Goal: Task Accomplishment & Management: Manage account settings

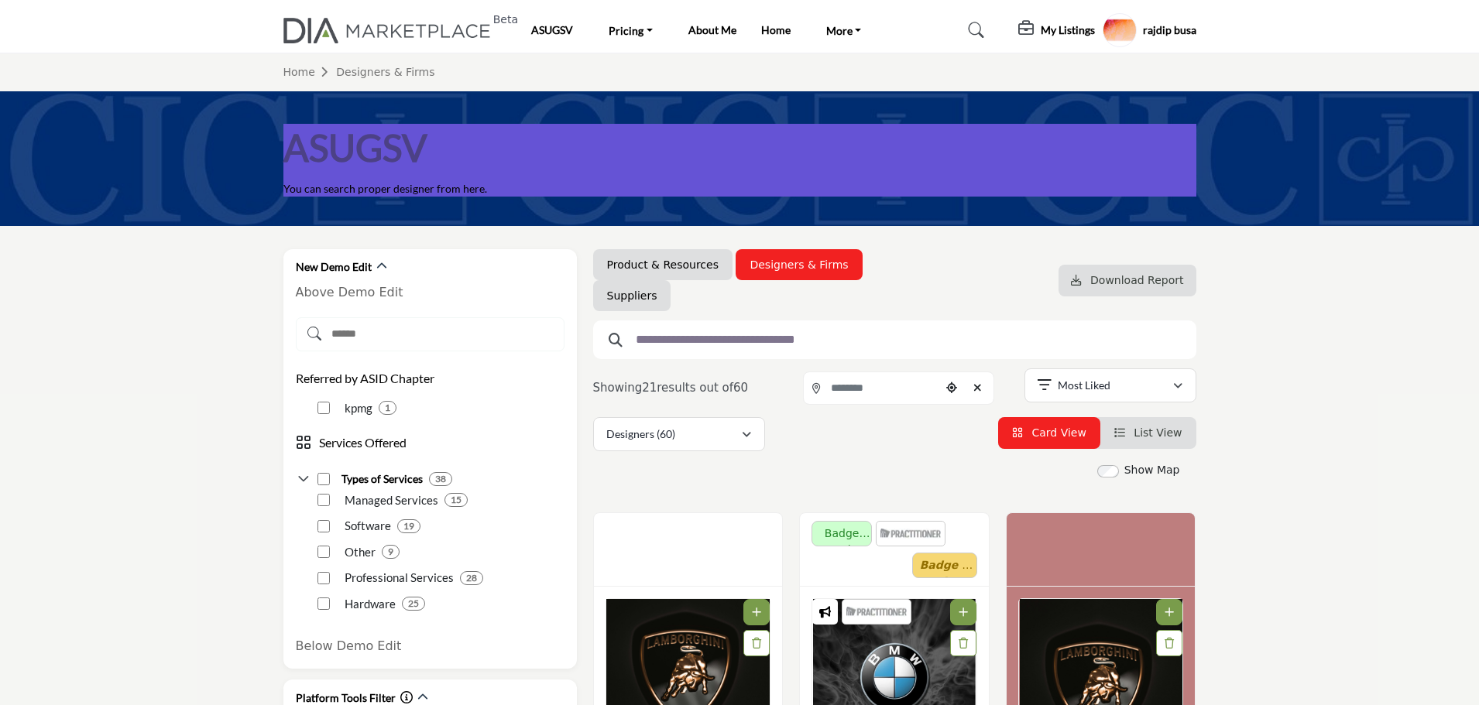
click at [1058, 29] on h5 "My Listings" at bounding box center [1068, 30] width 54 height 14
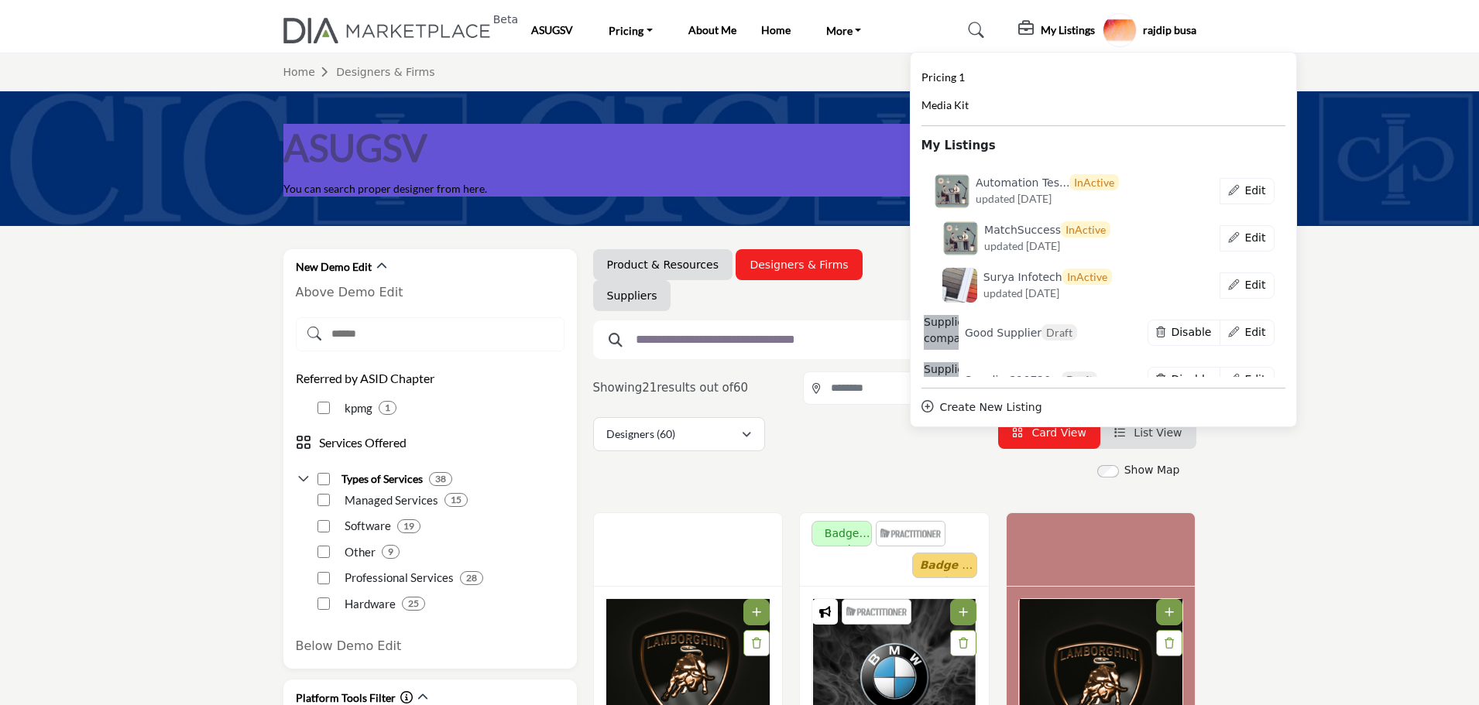
scroll to position [8719, 0]
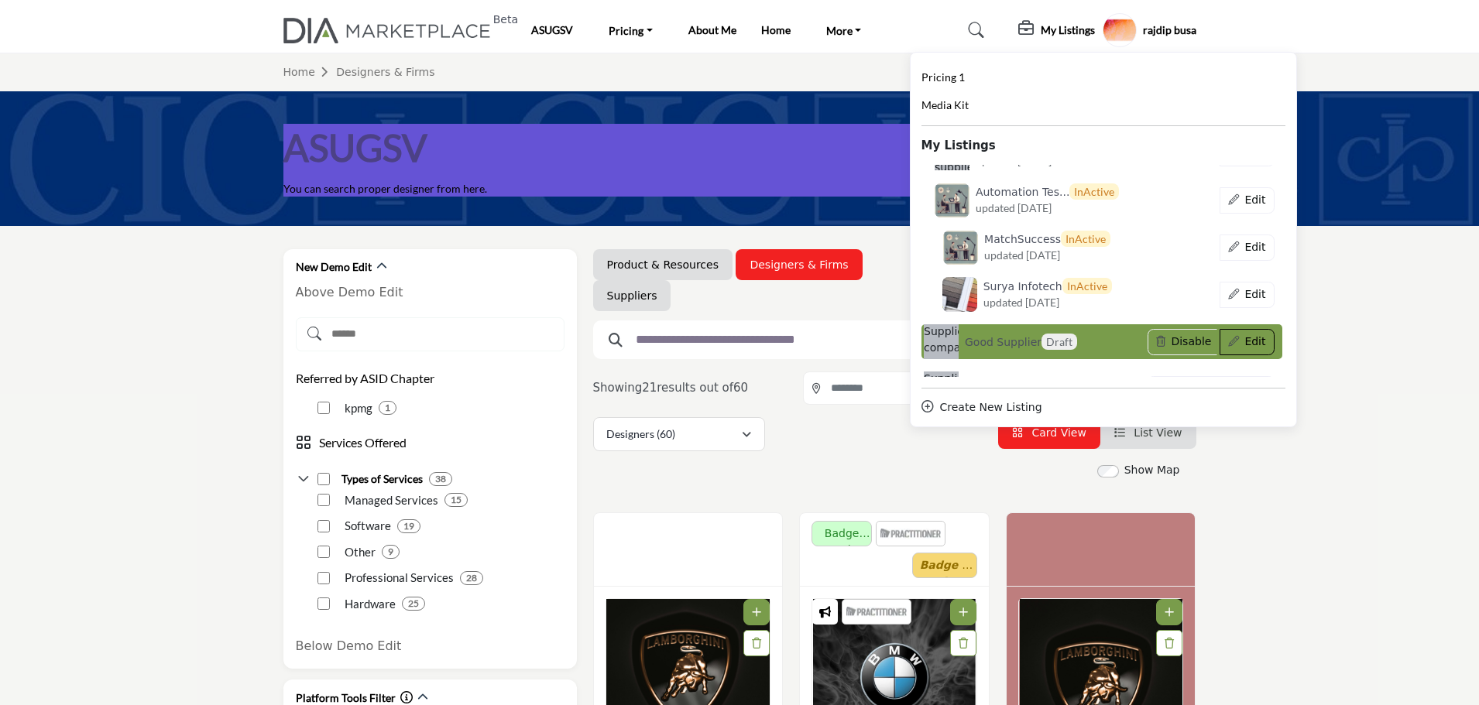
click at [1240, 339] on button "Edit" at bounding box center [1246, 342] width 55 height 26
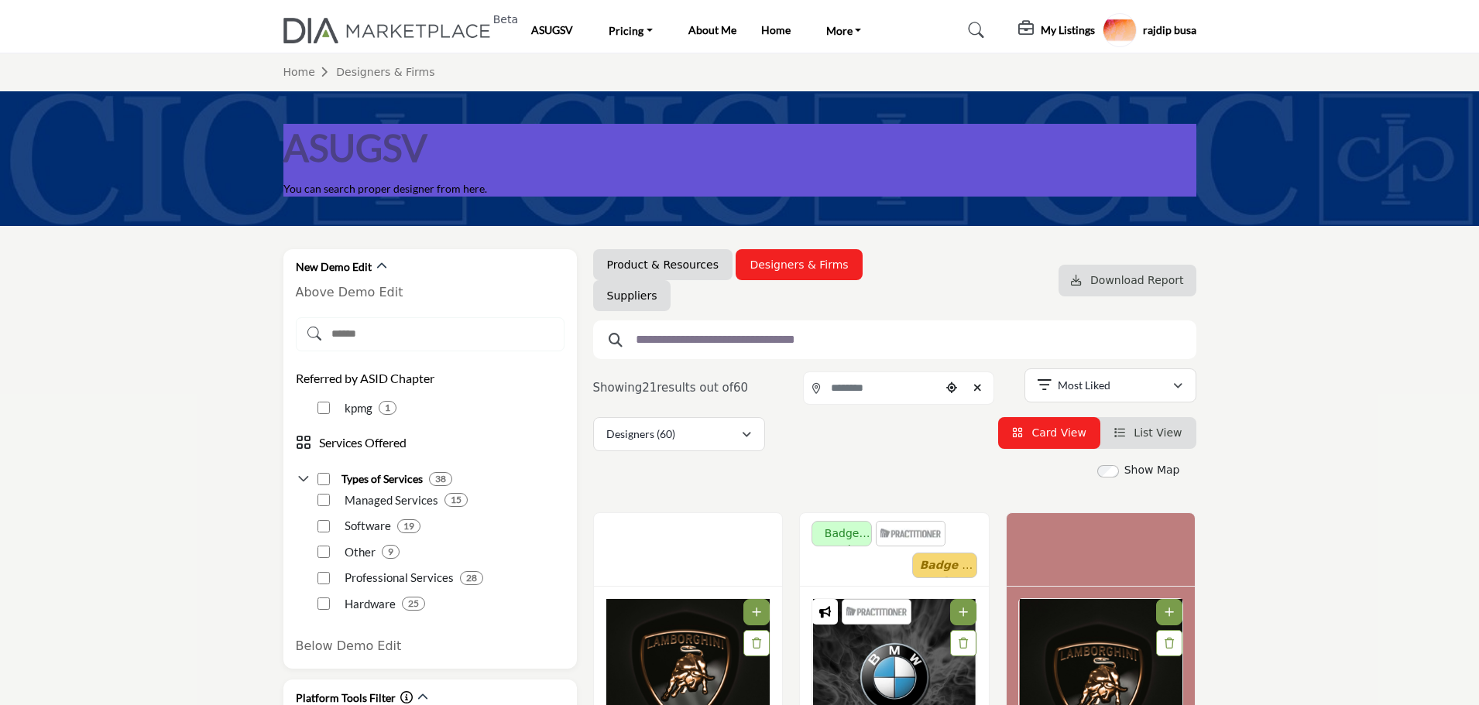
click at [1161, 32] on h5 "rajdip busa" at bounding box center [1169, 29] width 53 height 15
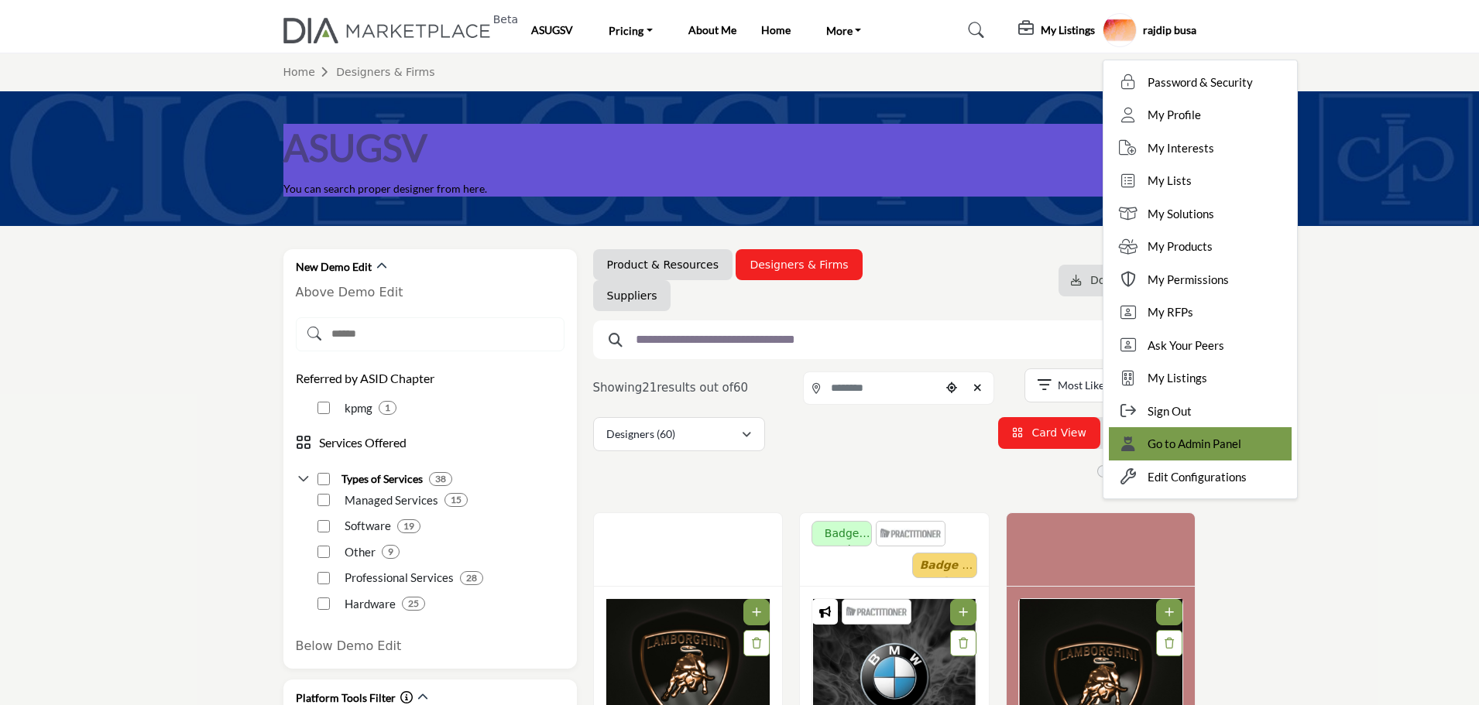
click at [1199, 445] on span "Go to Admin Panel" at bounding box center [1194, 444] width 94 height 18
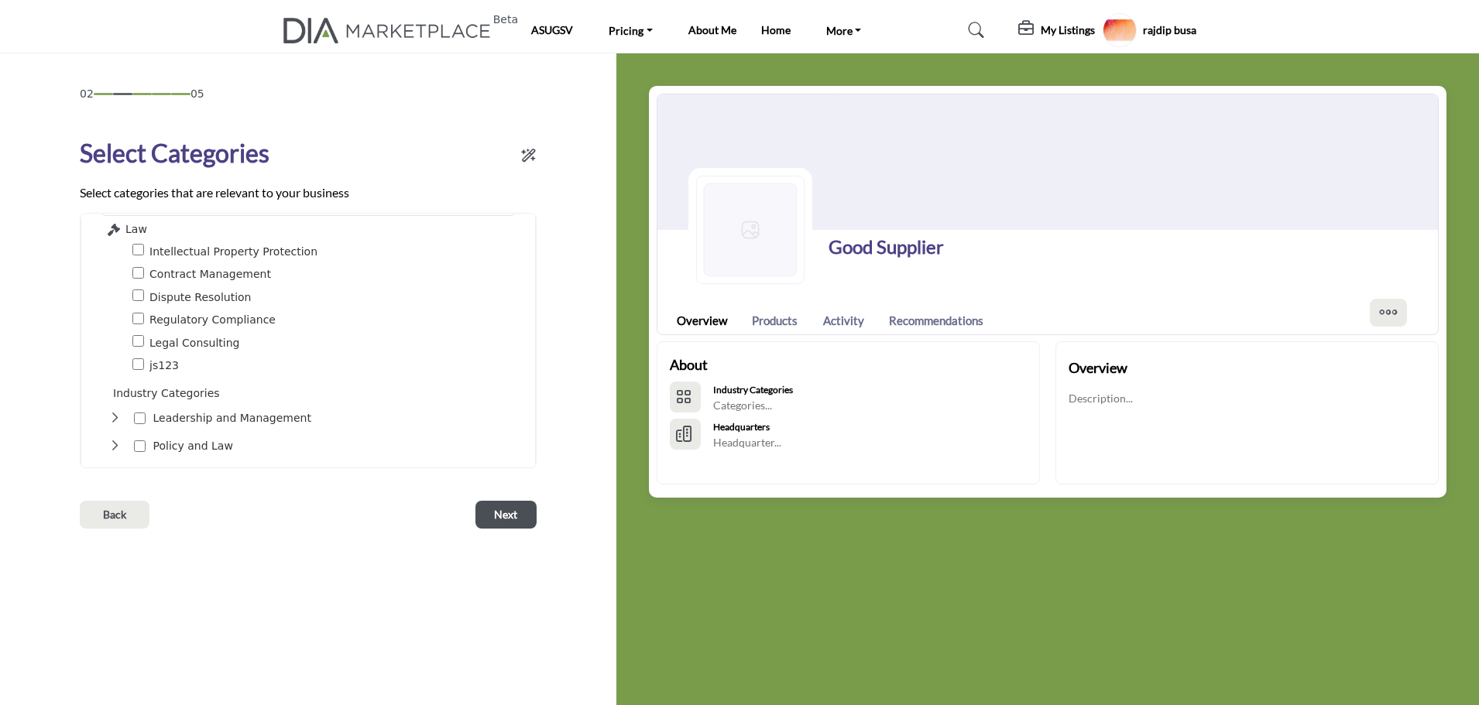
scroll to position [77, 0]
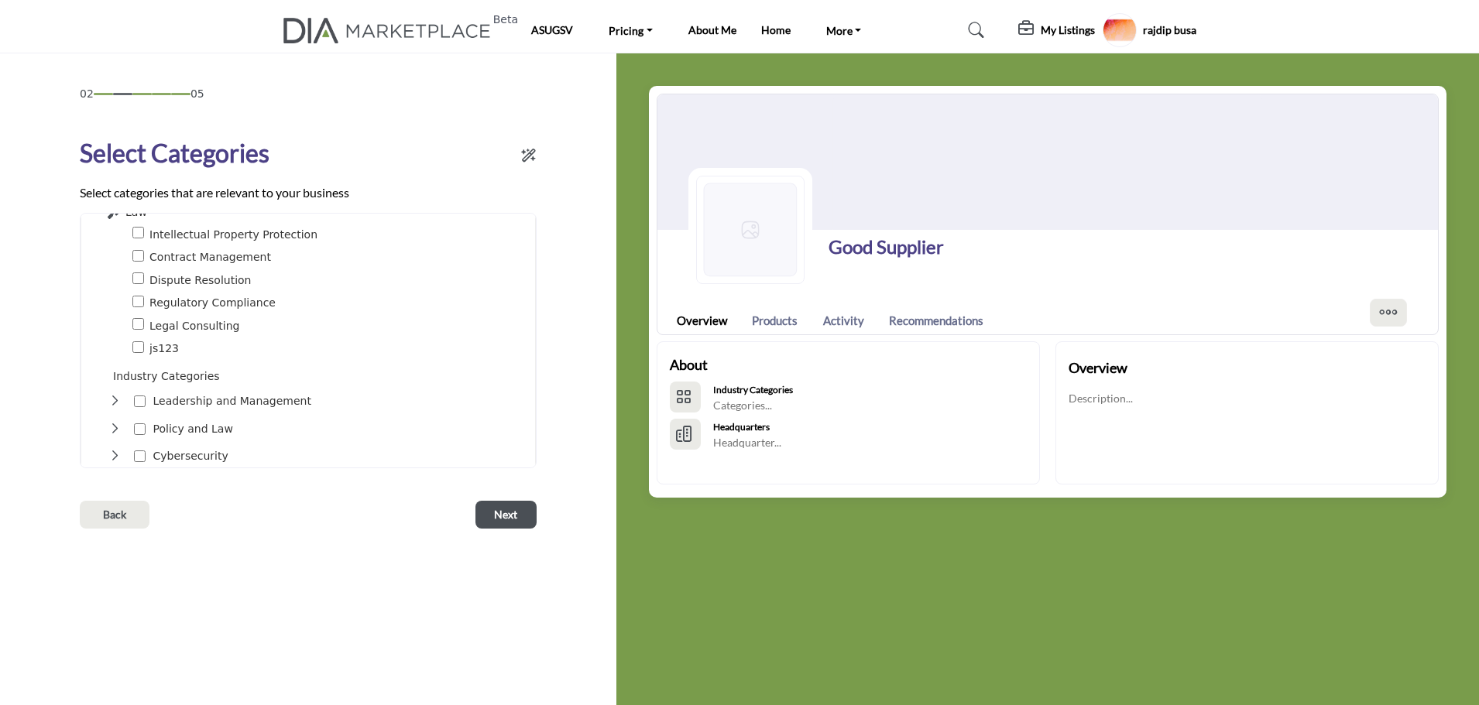
click at [110, 399] on icon "Toggle Category" at bounding box center [114, 401] width 12 height 12
click at [518, 519] on button "Next" at bounding box center [505, 515] width 61 height 28
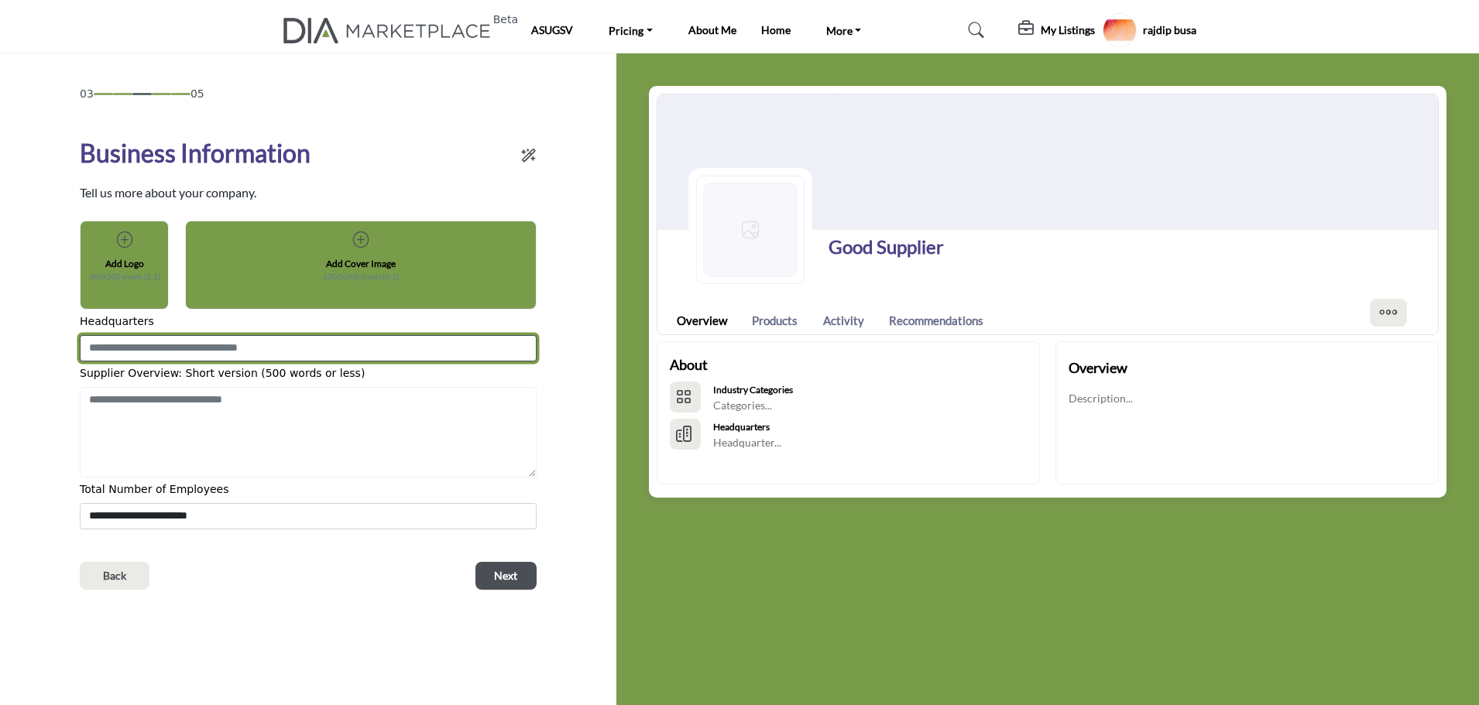
click at [282, 343] on input at bounding box center [308, 348] width 457 height 26
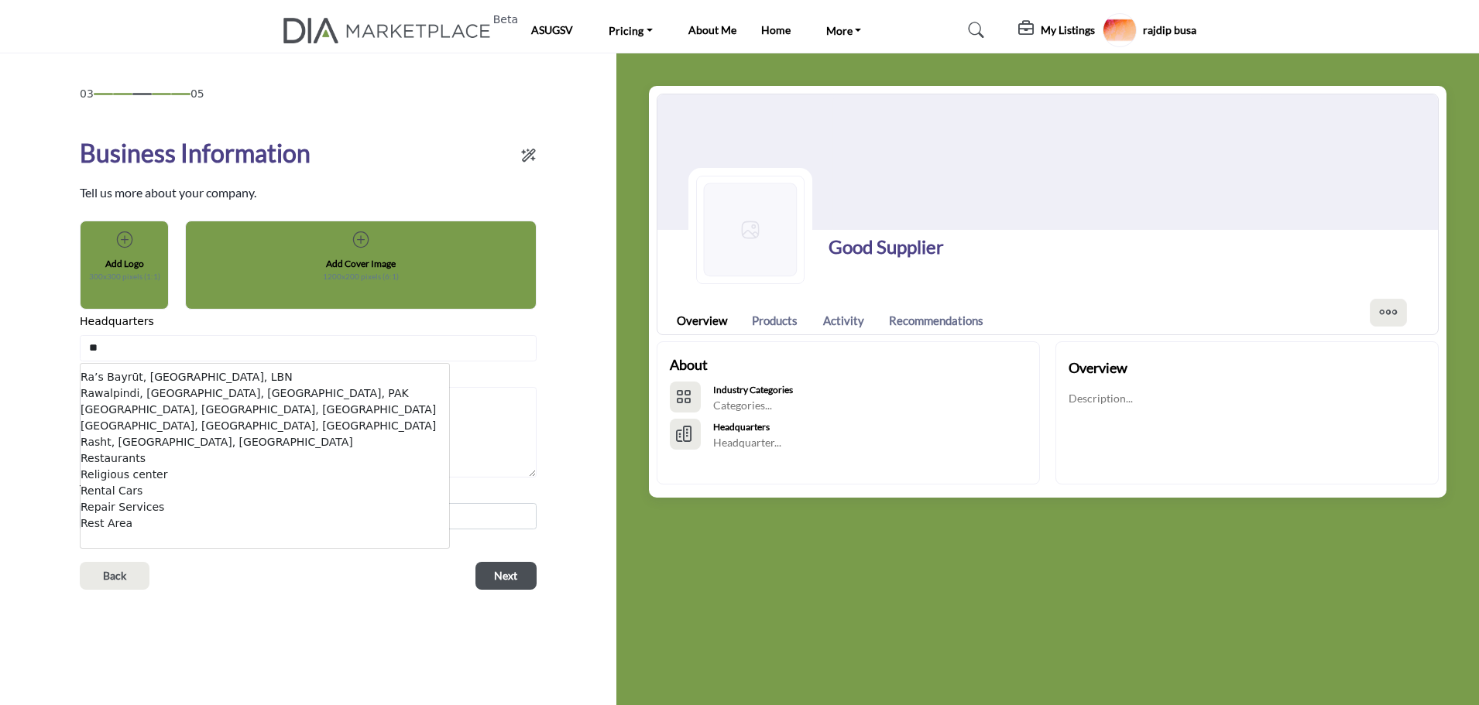
click at [191, 438] on li "Rasht, [GEOGRAPHIC_DATA], [GEOGRAPHIC_DATA]" at bounding box center [265, 442] width 369 height 16
type input "**********"
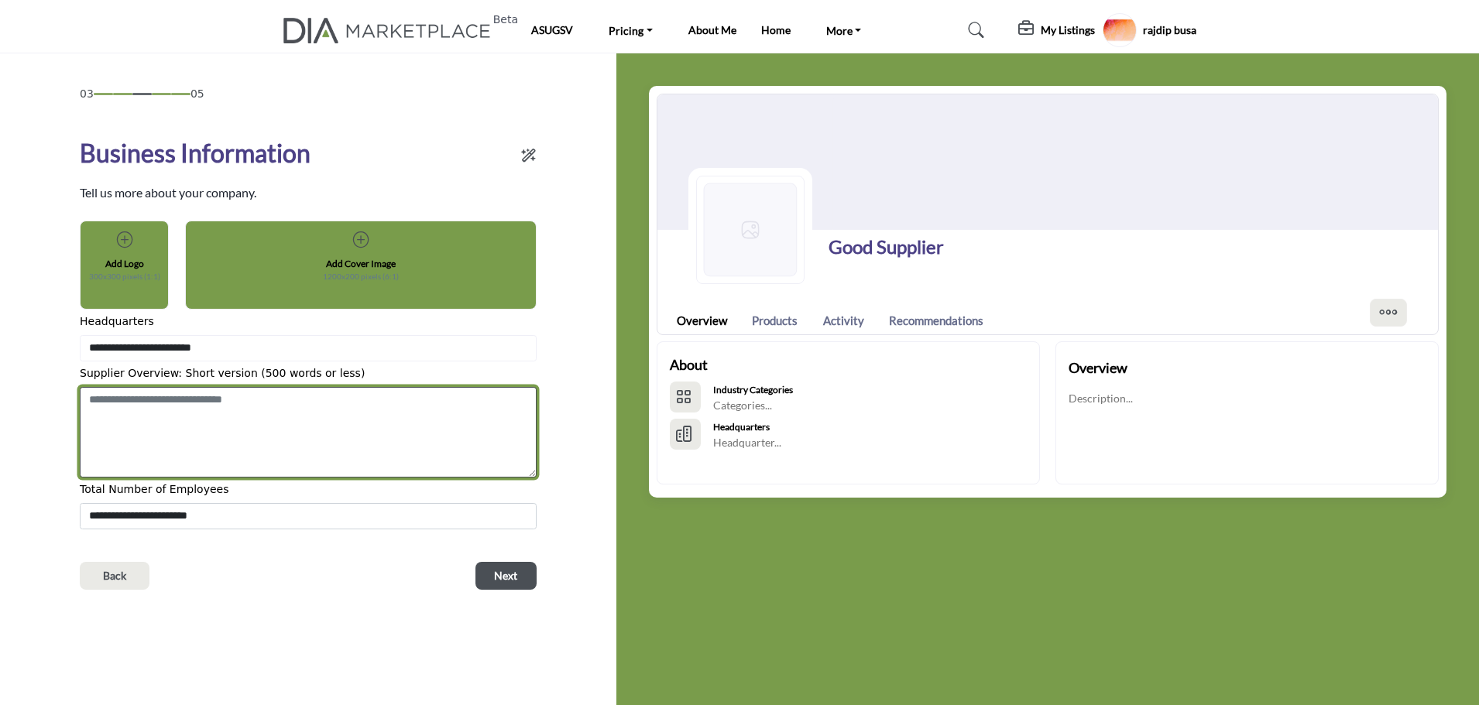
click at [209, 436] on textarea "Shortoverview" at bounding box center [308, 432] width 457 height 91
type textarea "****"
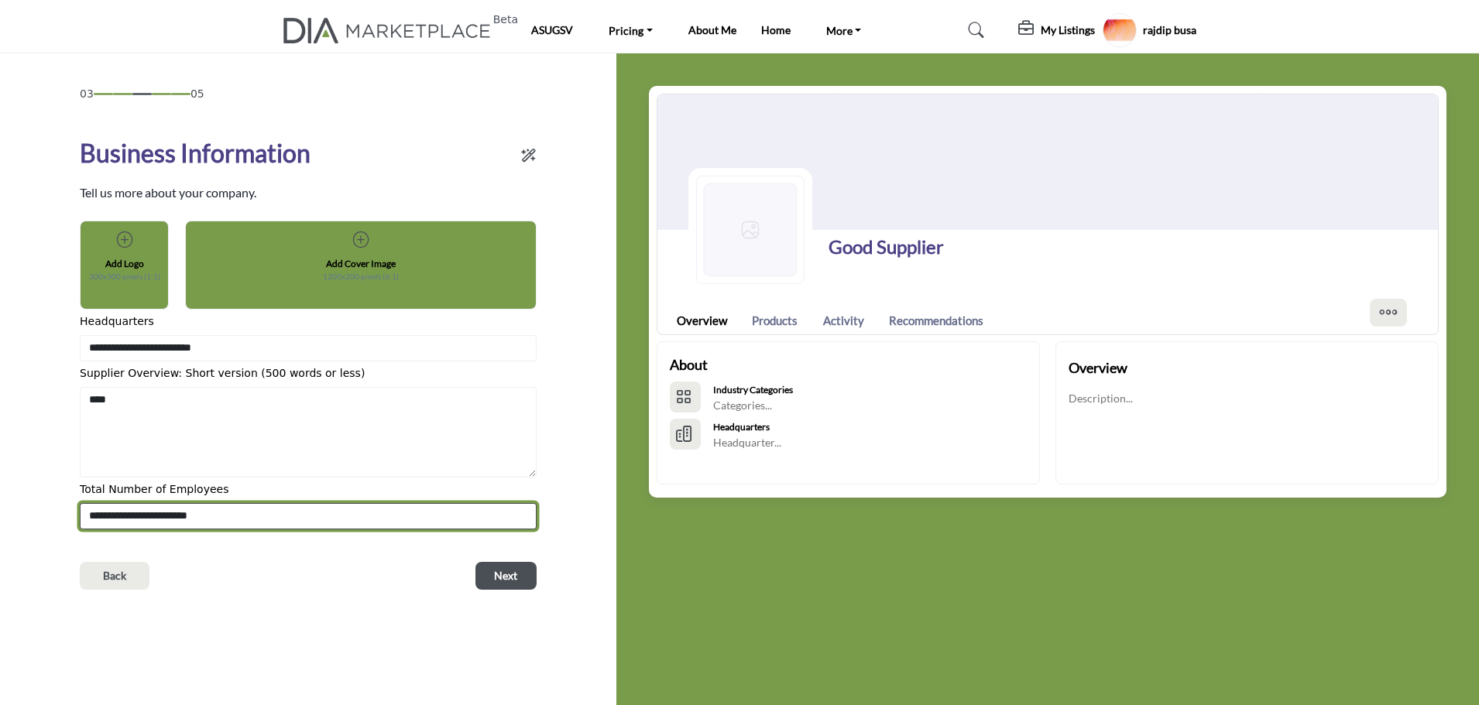
drag, startPoint x: 371, startPoint y: 510, endPoint x: 284, endPoint y: 534, distance: 90.0
click at [371, 510] on select "**********" at bounding box center [308, 516] width 457 height 26
select select "******"
click at [80, 503] on select "**********" at bounding box center [308, 516] width 457 height 26
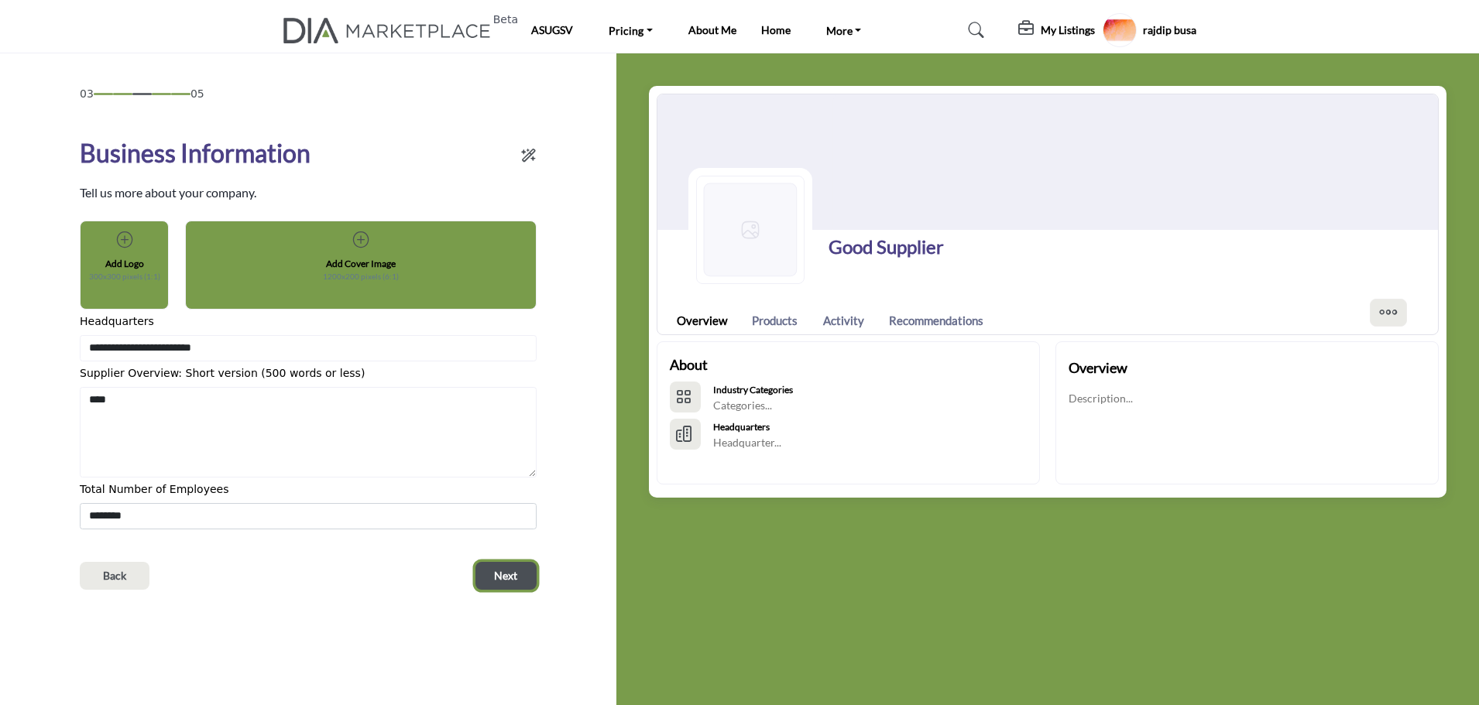
click at [492, 577] on button "Next" at bounding box center [505, 576] width 61 height 28
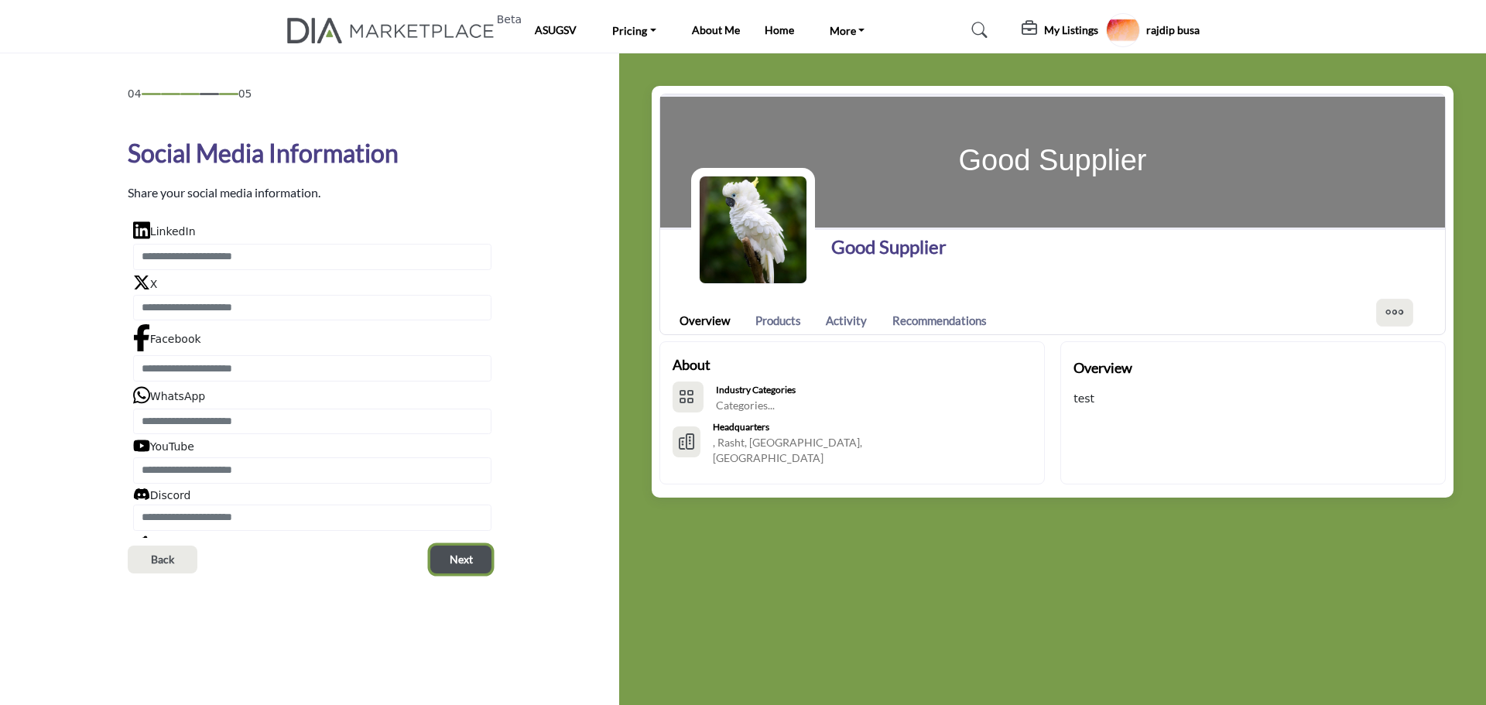
click at [461, 560] on span "Next" at bounding box center [461, 559] width 23 height 15
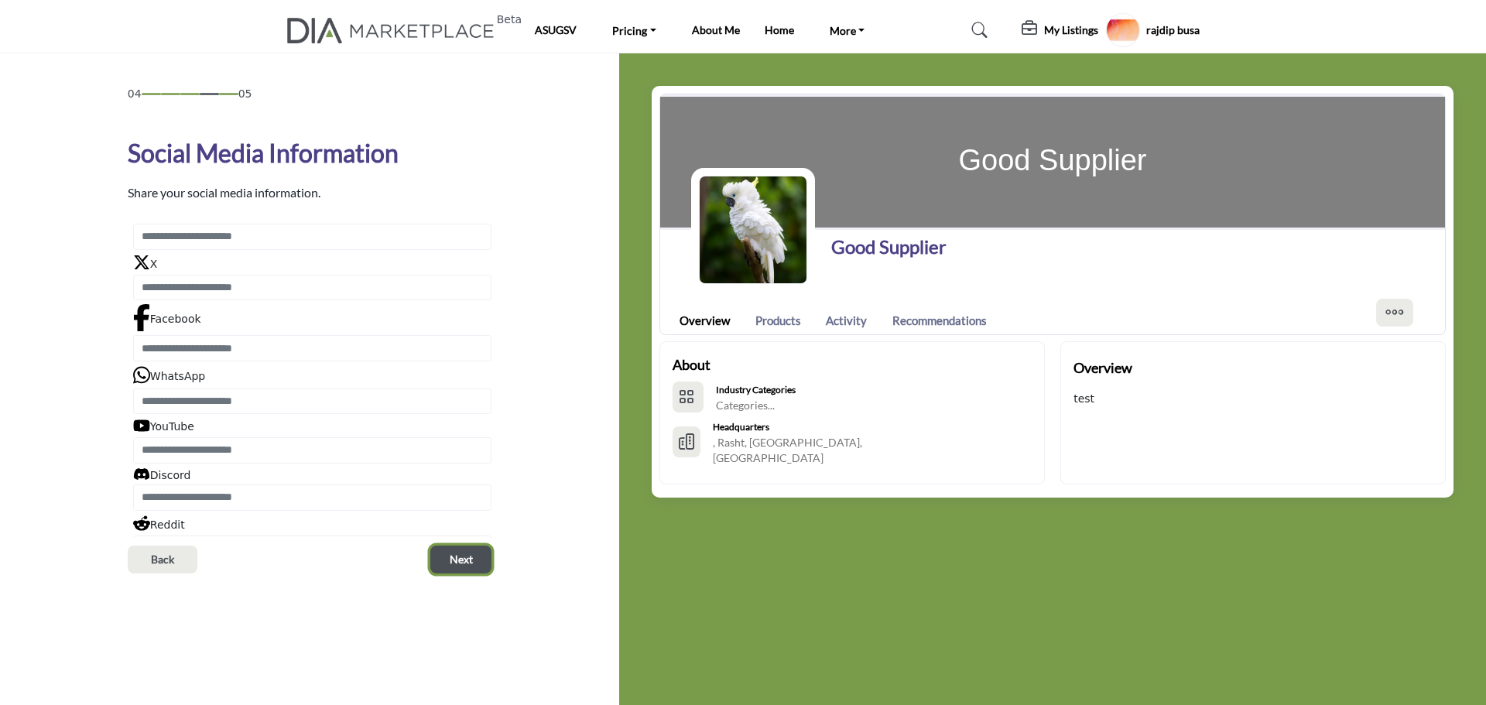
scroll to position [98, 0]
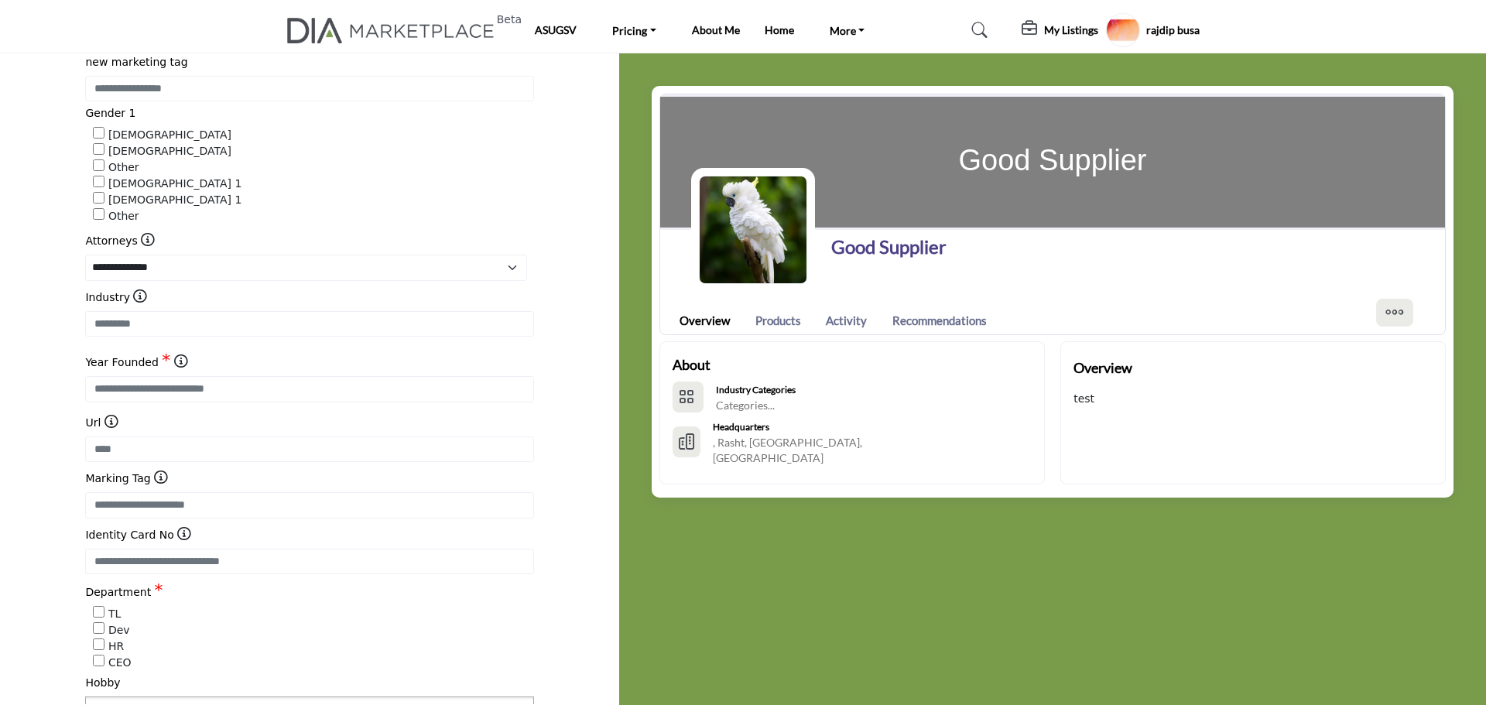
scroll to position [465, 0]
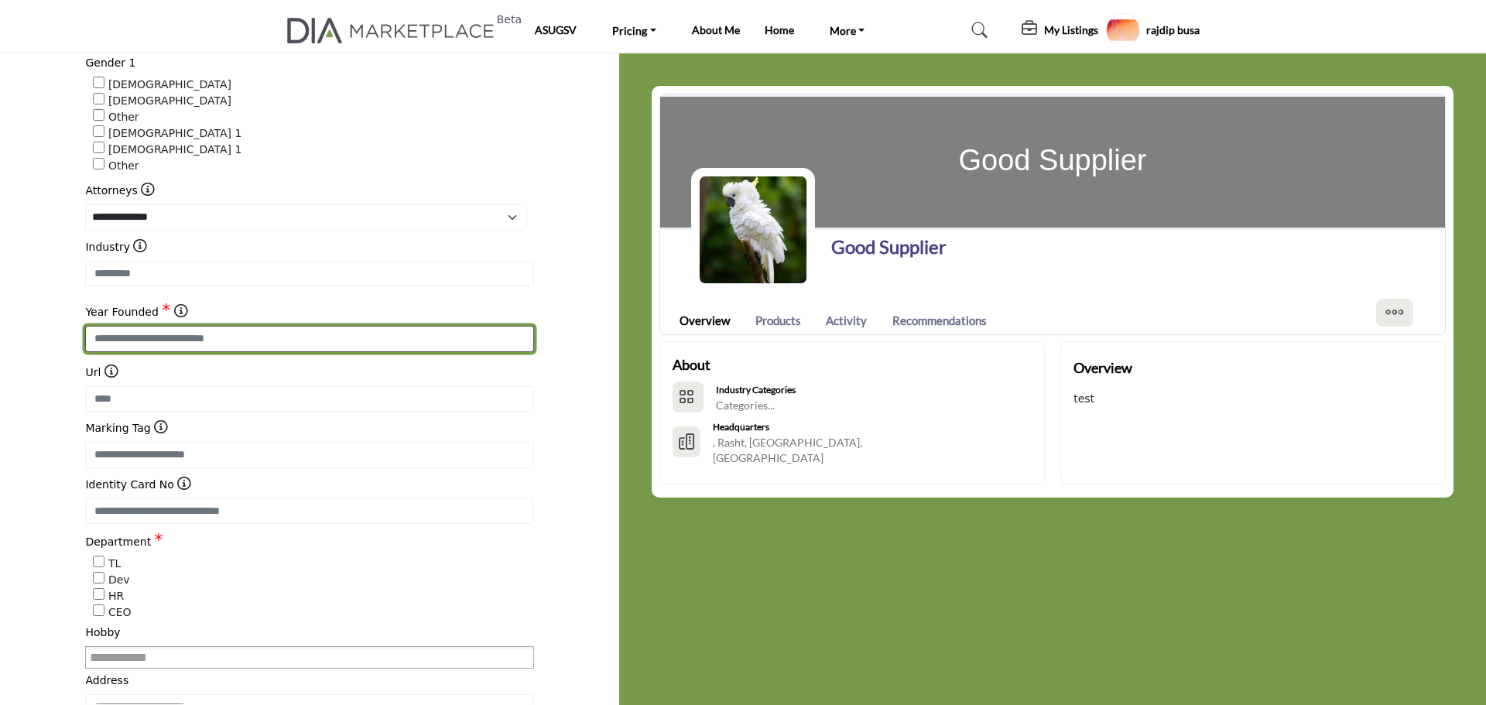
click at [138, 342] on input "Enter value for Year Founded" at bounding box center [309, 339] width 448 height 26
type input "*"
click at [138, 342] on input "*" at bounding box center [309, 339] width 448 height 26
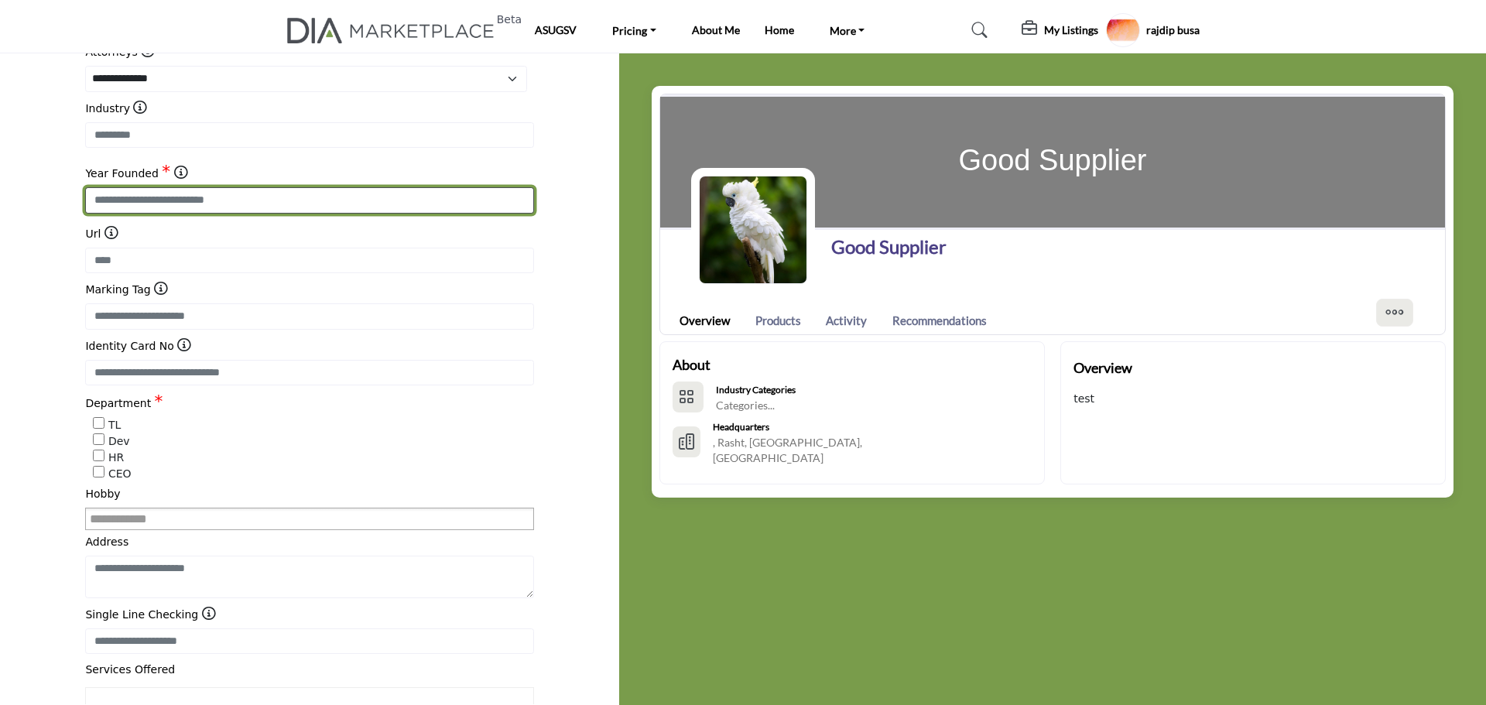
scroll to position [619, 0]
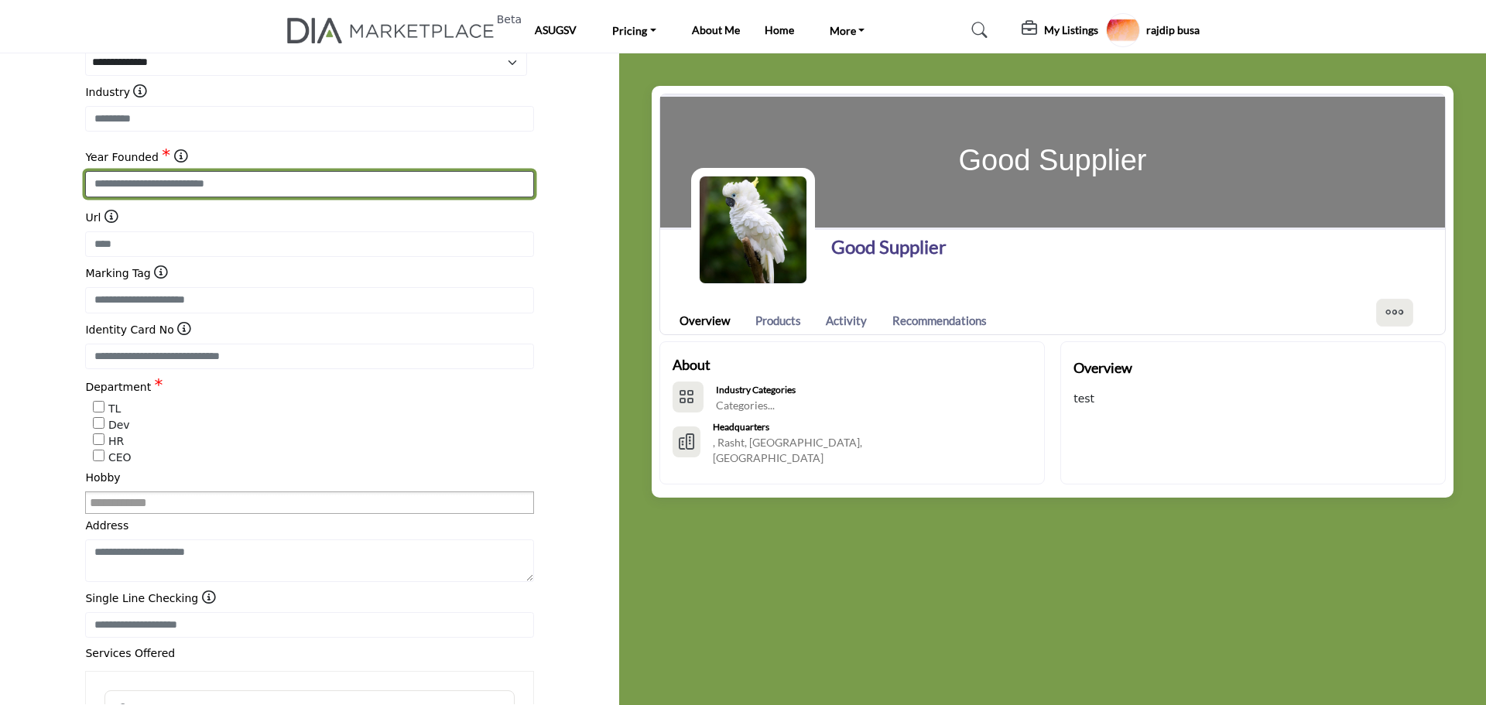
type input "****"
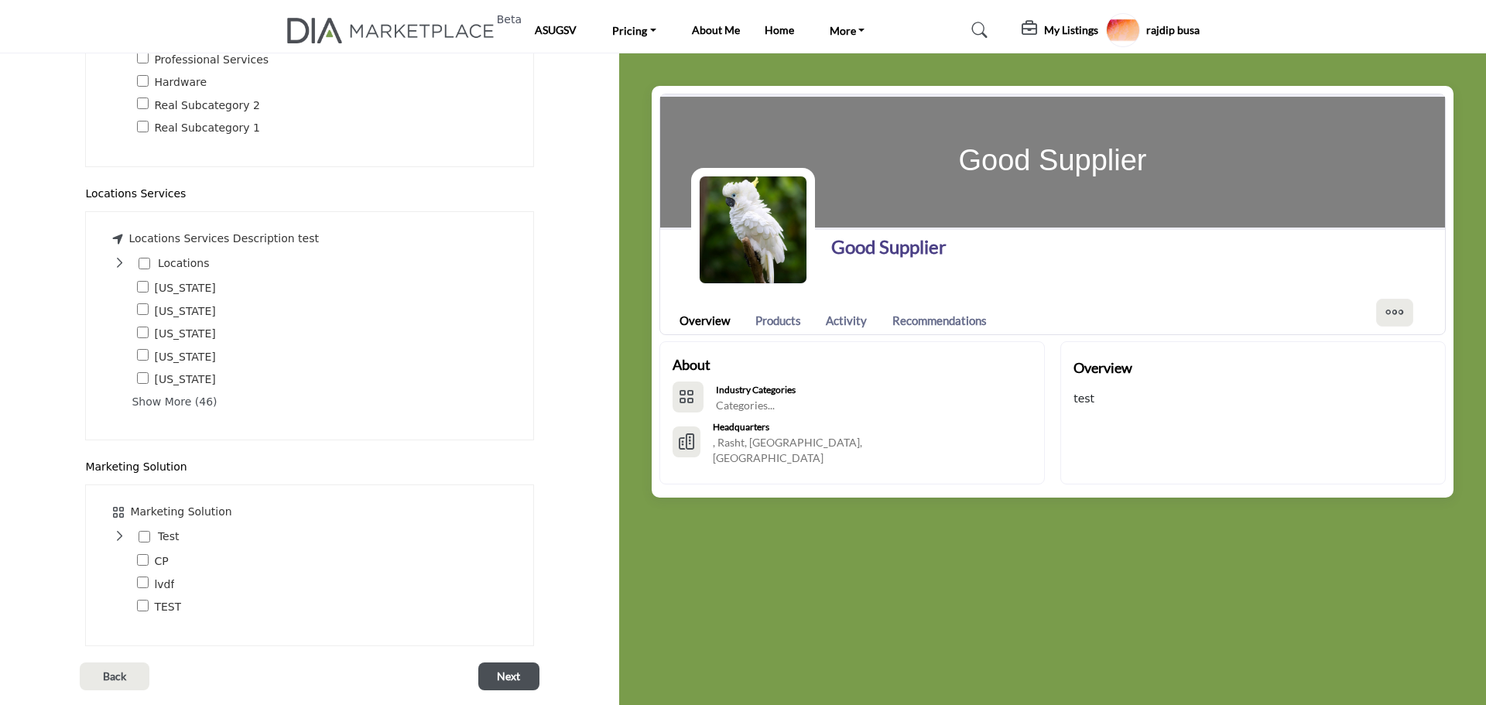
scroll to position [1437, 0]
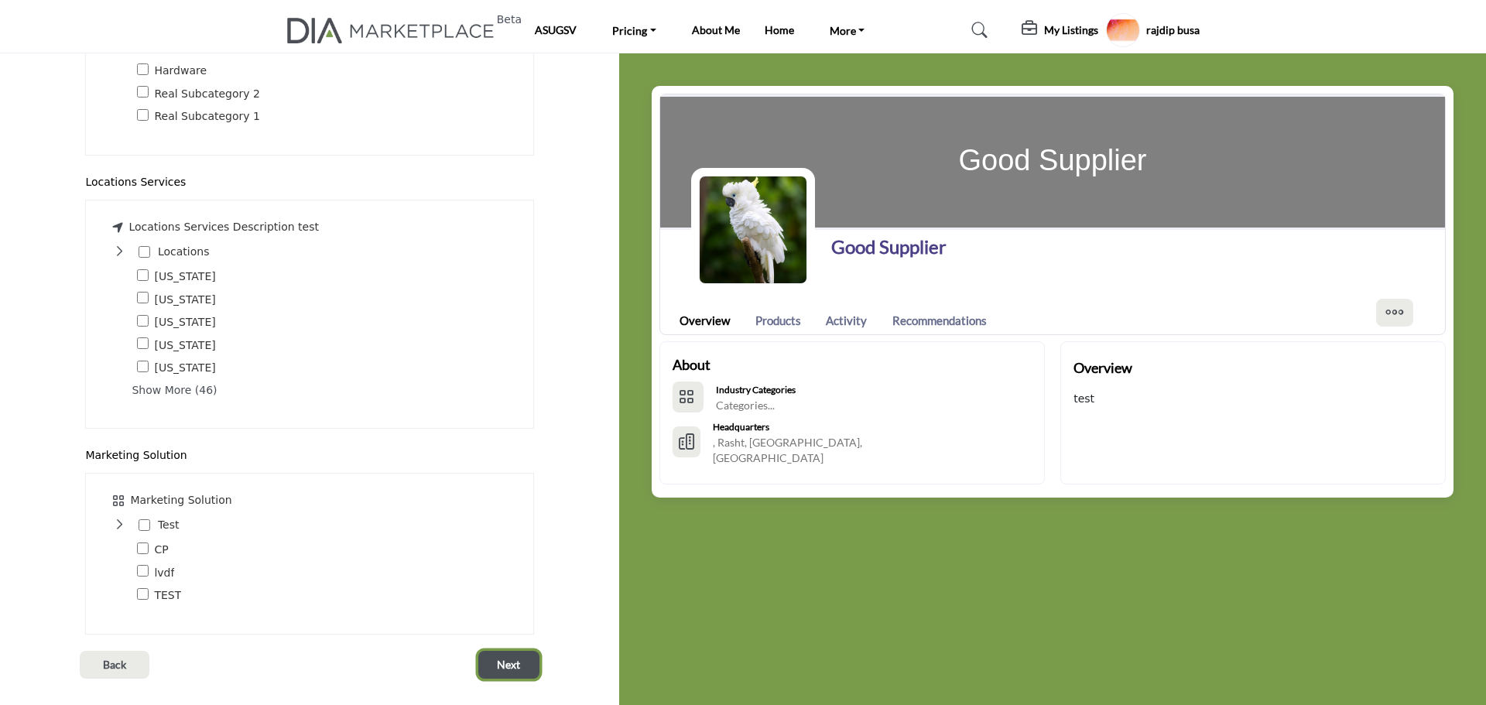
click at [487, 653] on button "Next" at bounding box center [508, 665] width 61 height 28
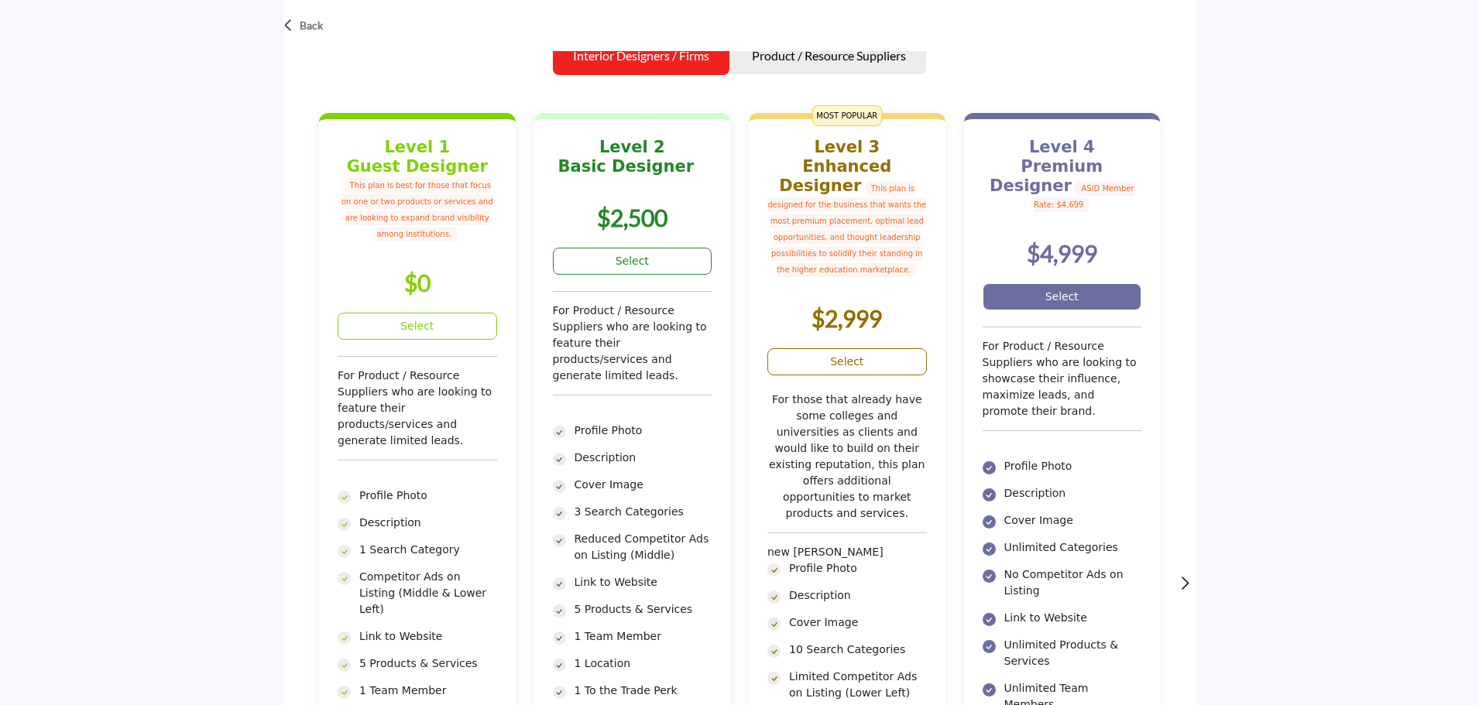
scroll to position [232, 0]
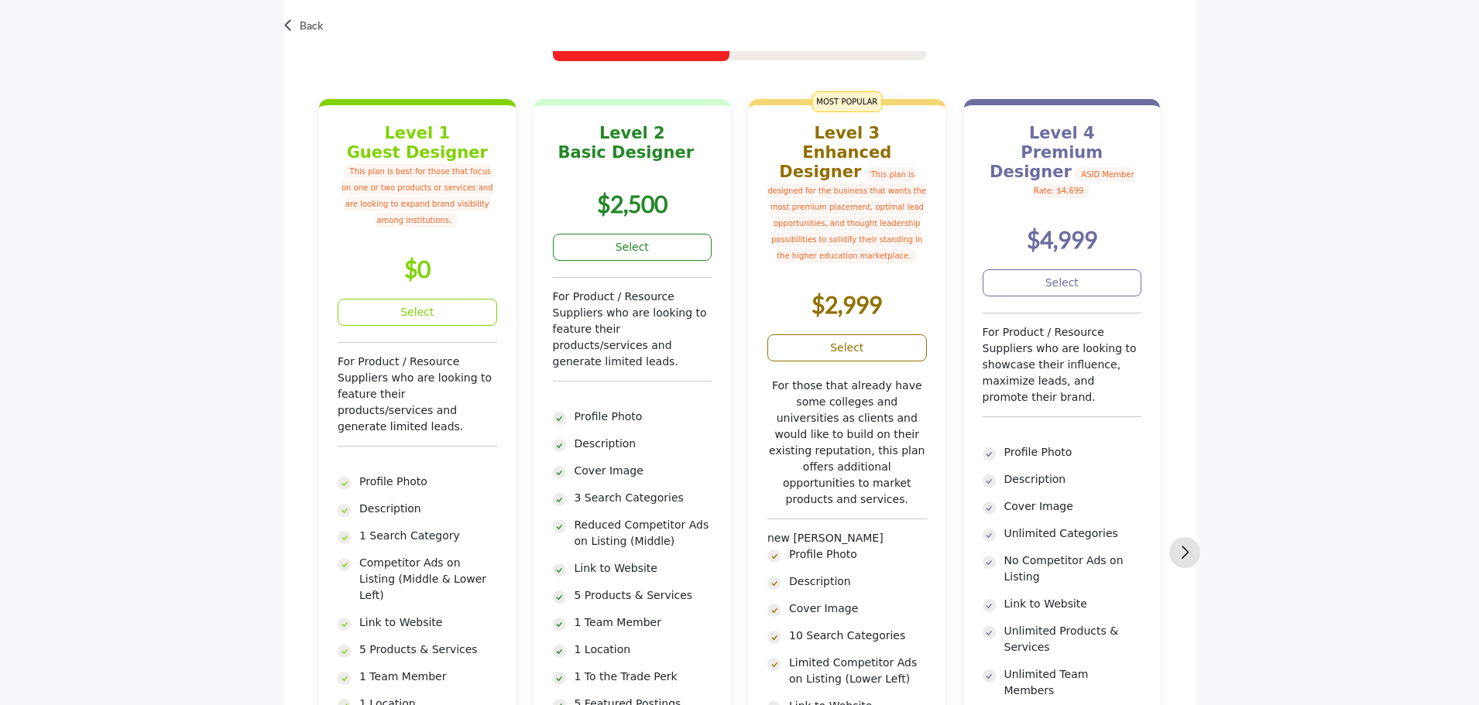
click at [1192, 554] on button "Next slide" at bounding box center [1184, 552] width 31 height 31
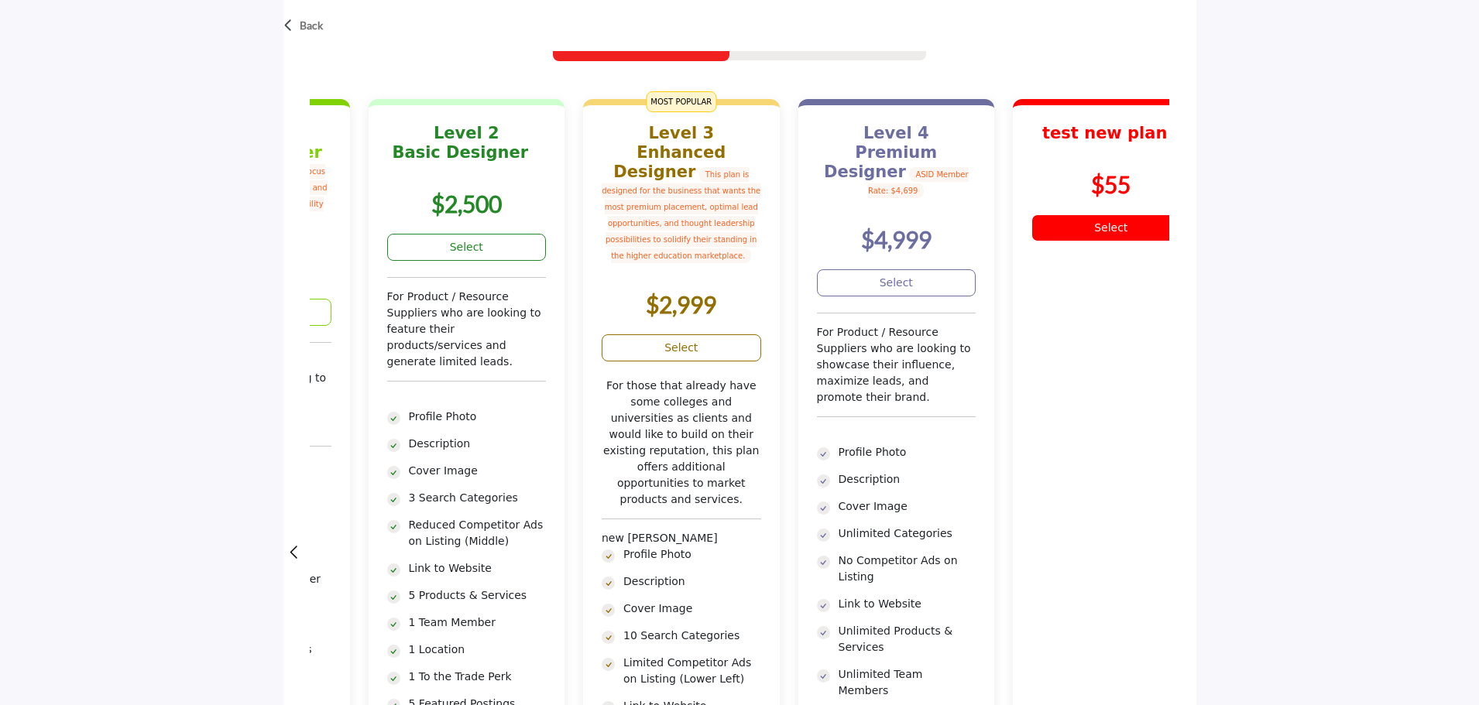
drag, startPoint x: 991, startPoint y: 125, endPoint x: 997, endPoint y: 144, distance: 20.3
click at [1031, 143] on div "test new plan $55" at bounding box center [1110, 161] width 159 height 74
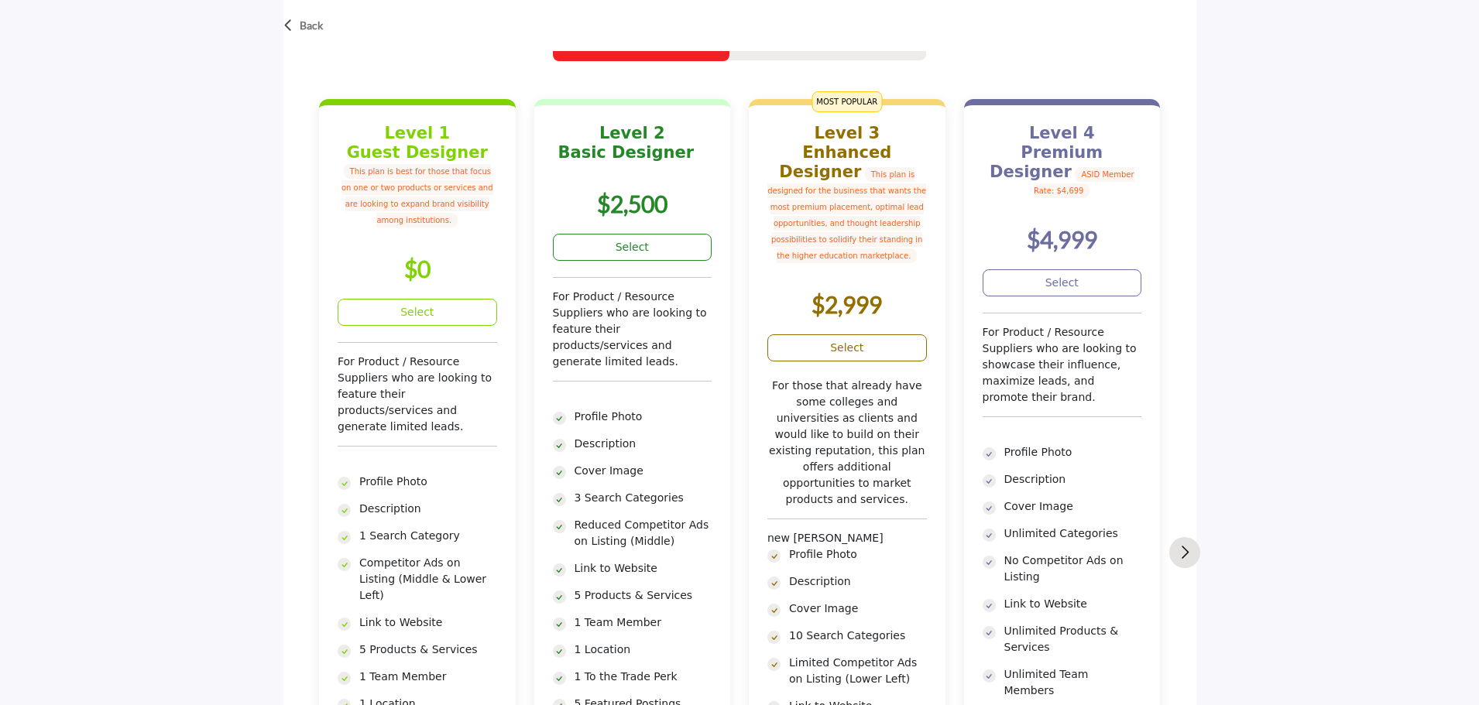
click at [1181, 550] on button "Next slide" at bounding box center [1184, 552] width 31 height 31
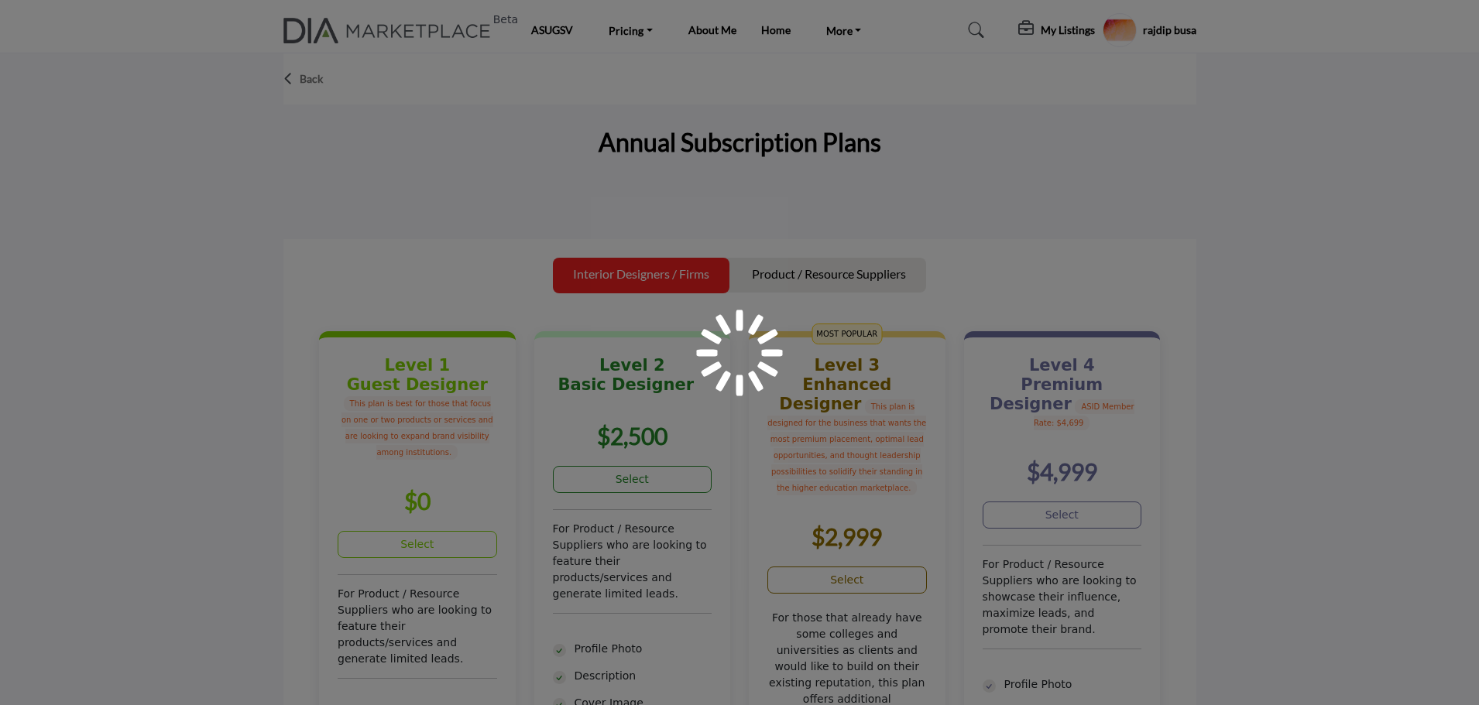
scroll to position [232, 0]
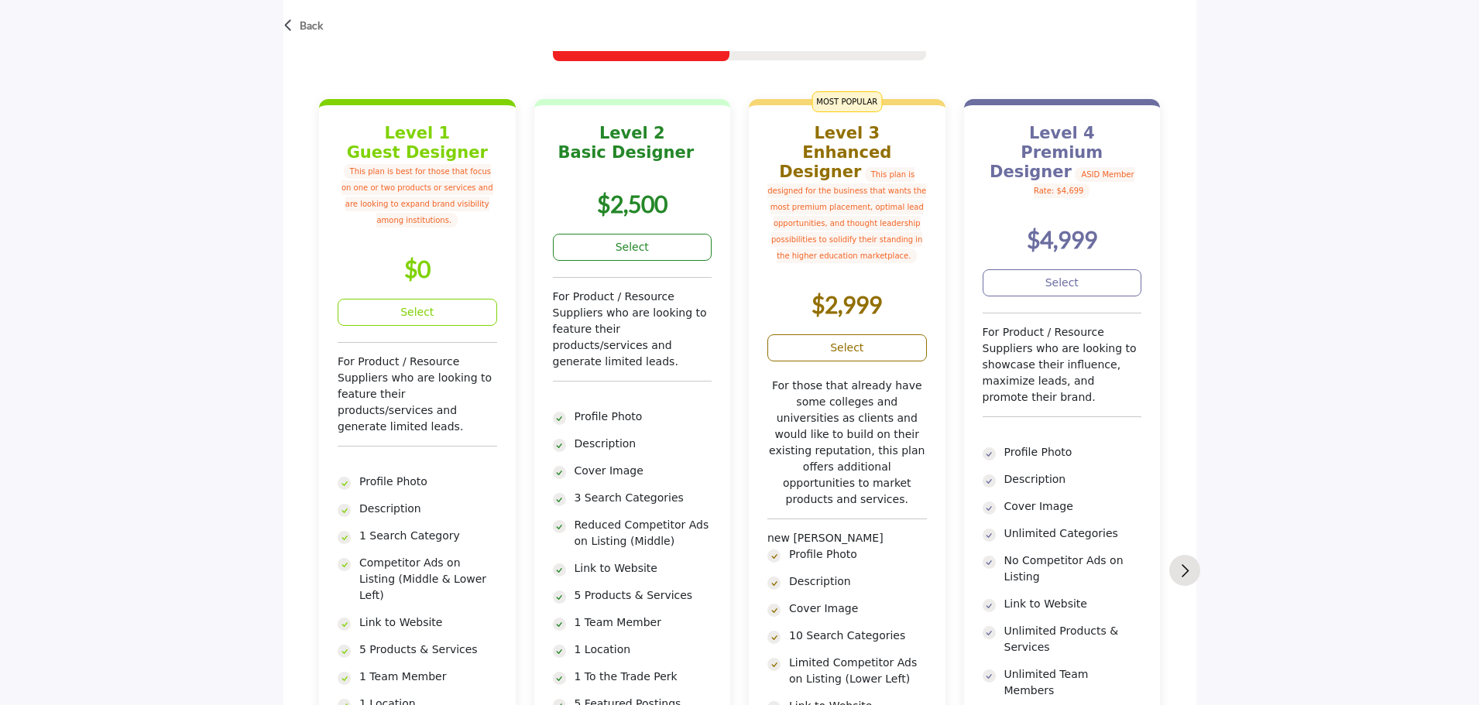
click at [1190, 572] on button "Next slide" at bounding box center [1184, 570] width 31 height 31
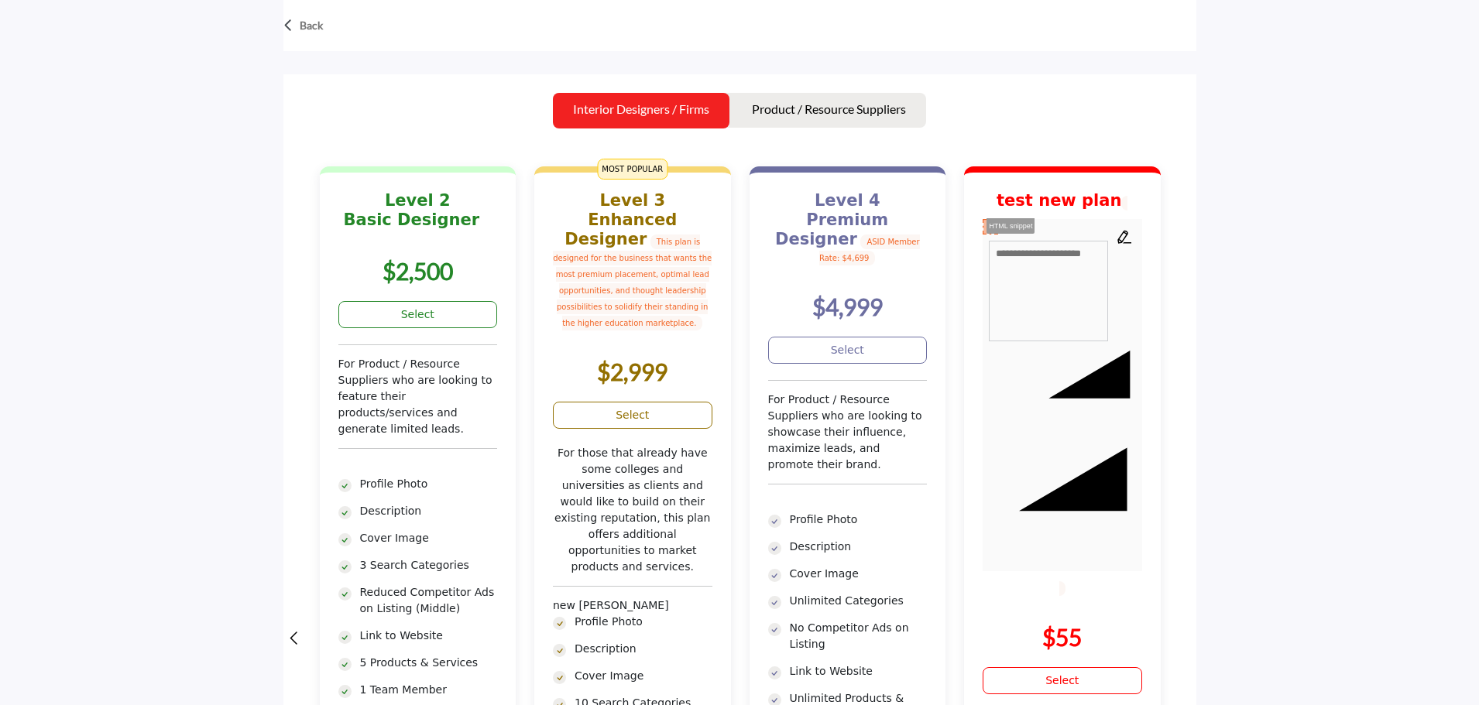
scroll to position [155, 0]
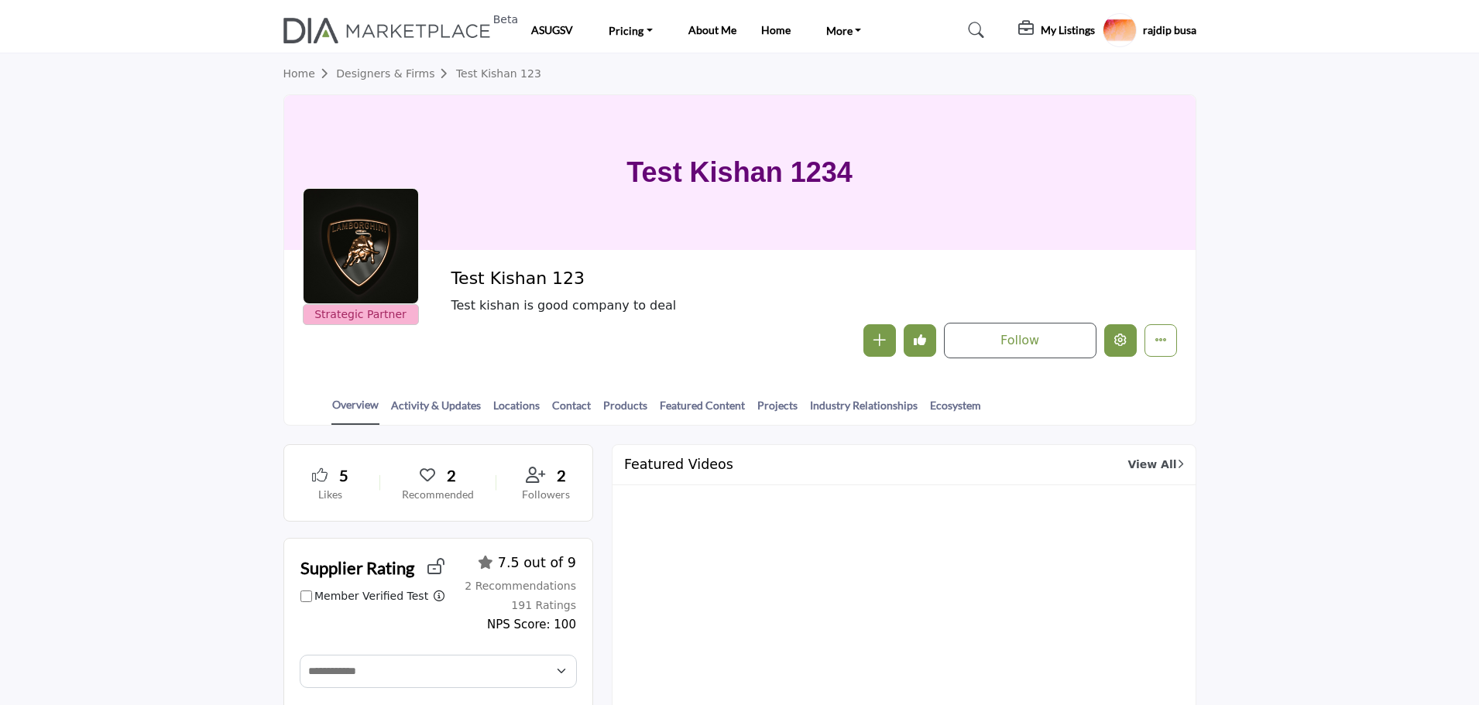
click at [1121, 343] on icon "Edit company" at bounding box center [1120, 340] width 12 height 12
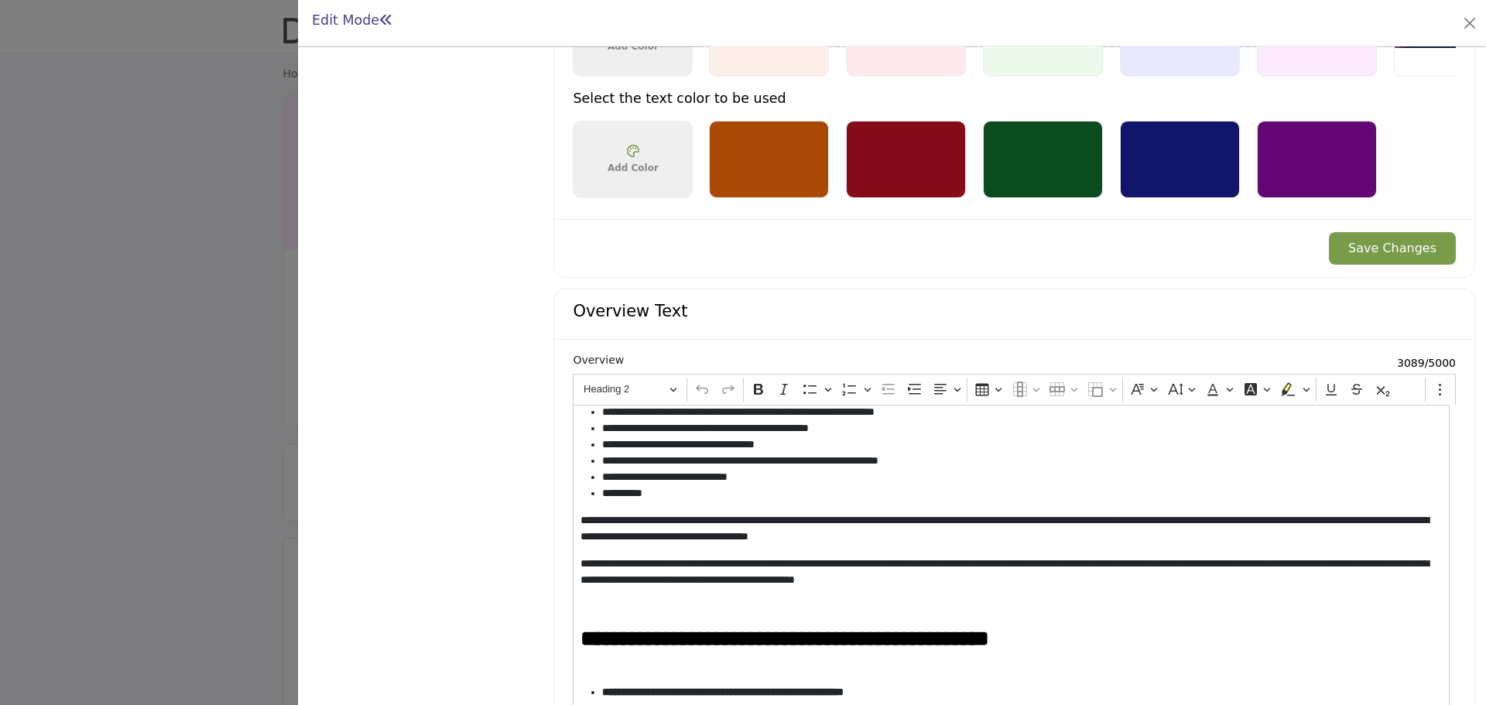
scroll to position [232, 0]
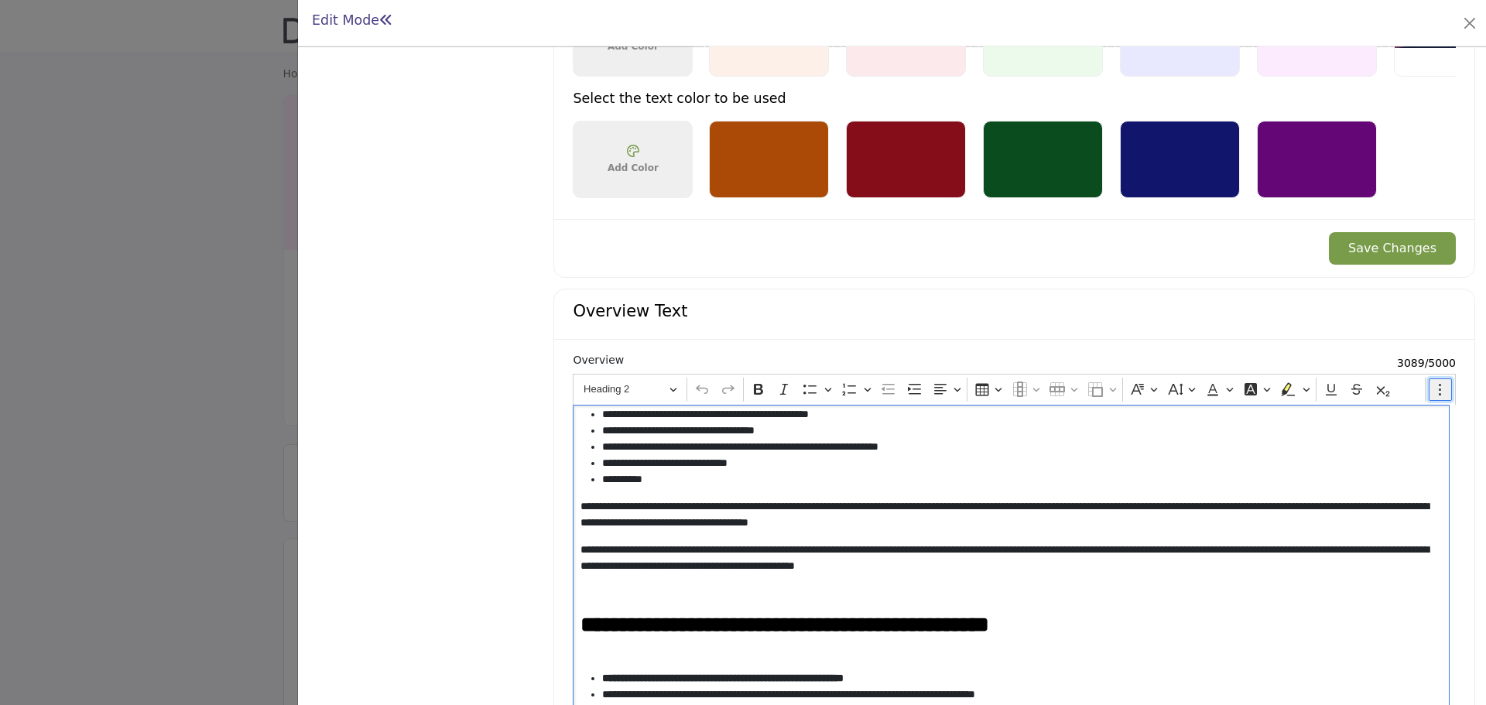
click at [1434, 390] on icon "Editor toolbar" at bounding box center [1440, 389] width 15 height 15
click at [1433, 419] on button "Find and replace" at bounding box center [1431, 416] width 35 height 23
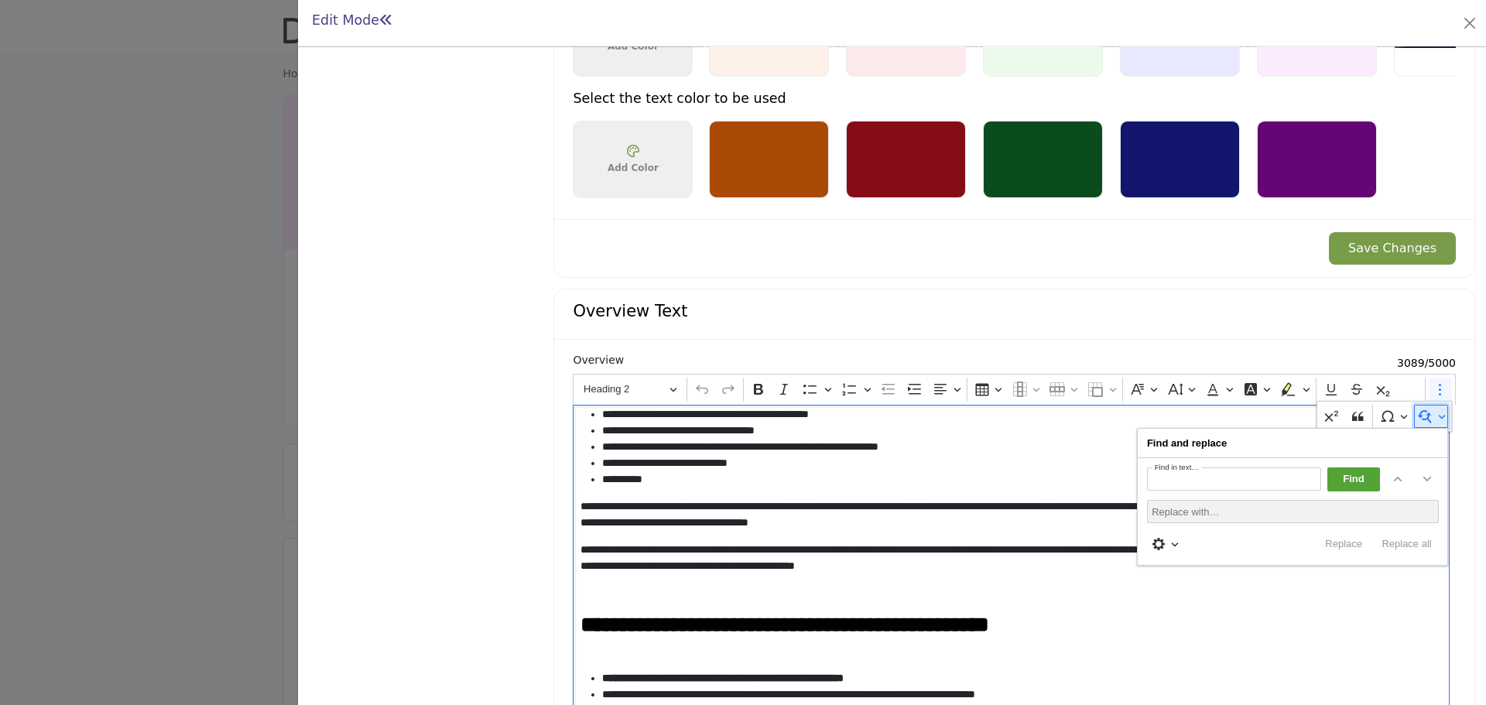
click at [1433, 419] on button "Find and replace" at bounding box center [1431, 416] width 35 height 23
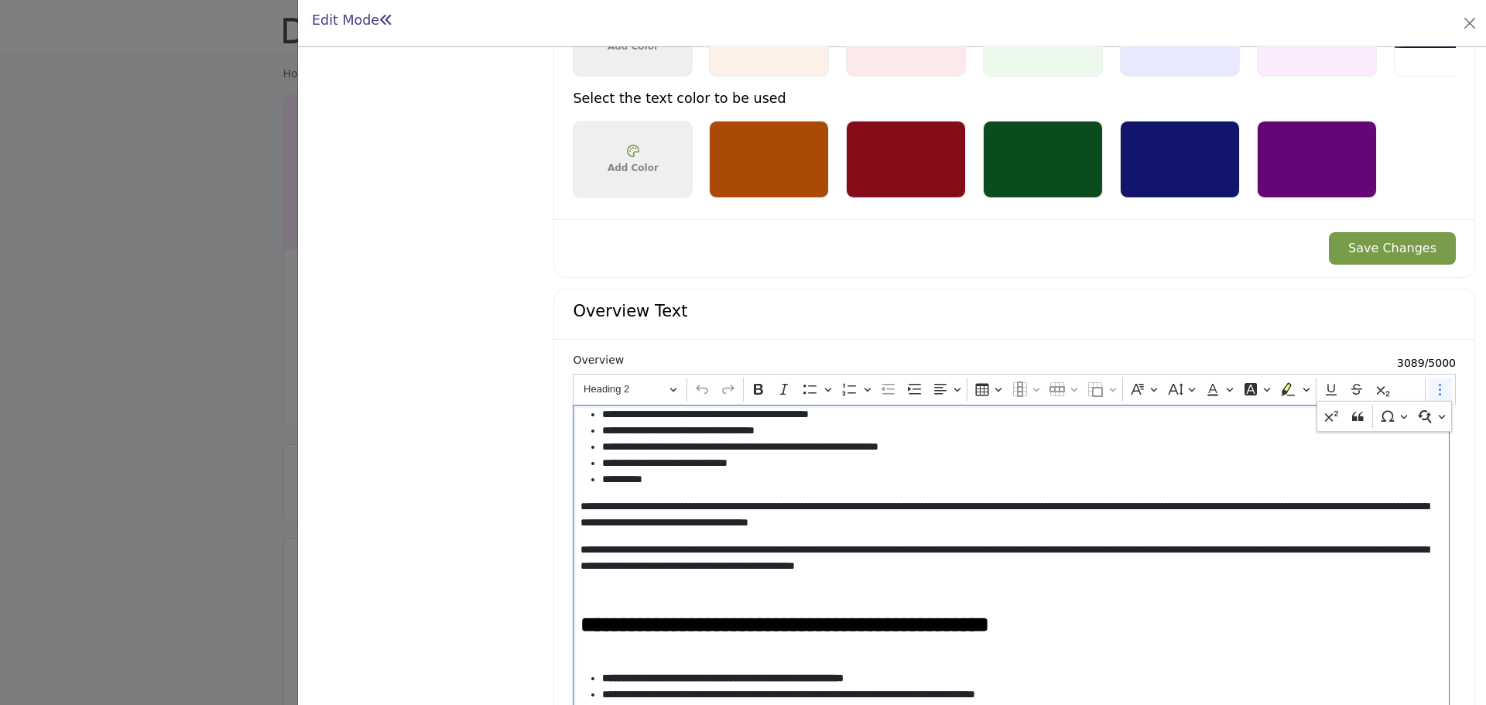
click at [1137, 447] on li "**********" at bounding box center [1018, 447] width 833 height 16
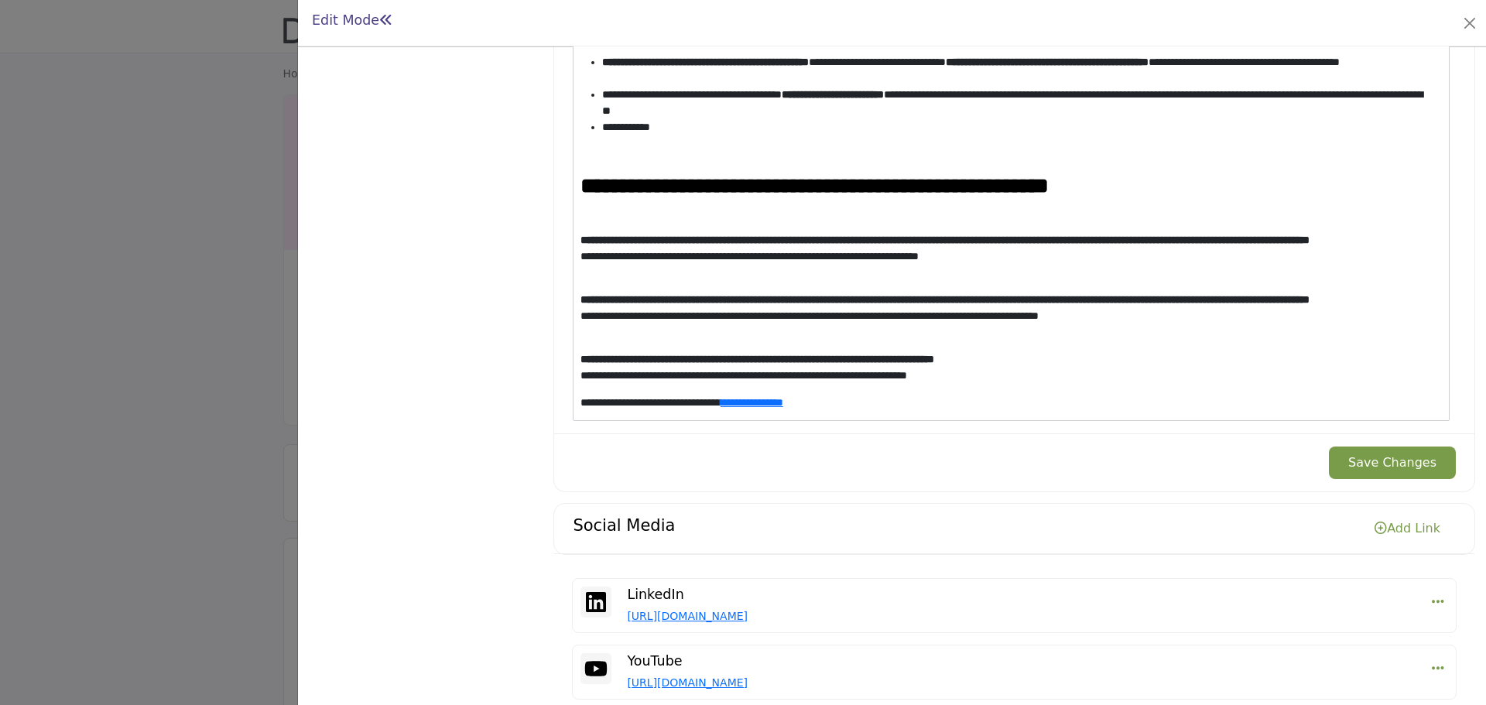
scroll to position [1685, 0]
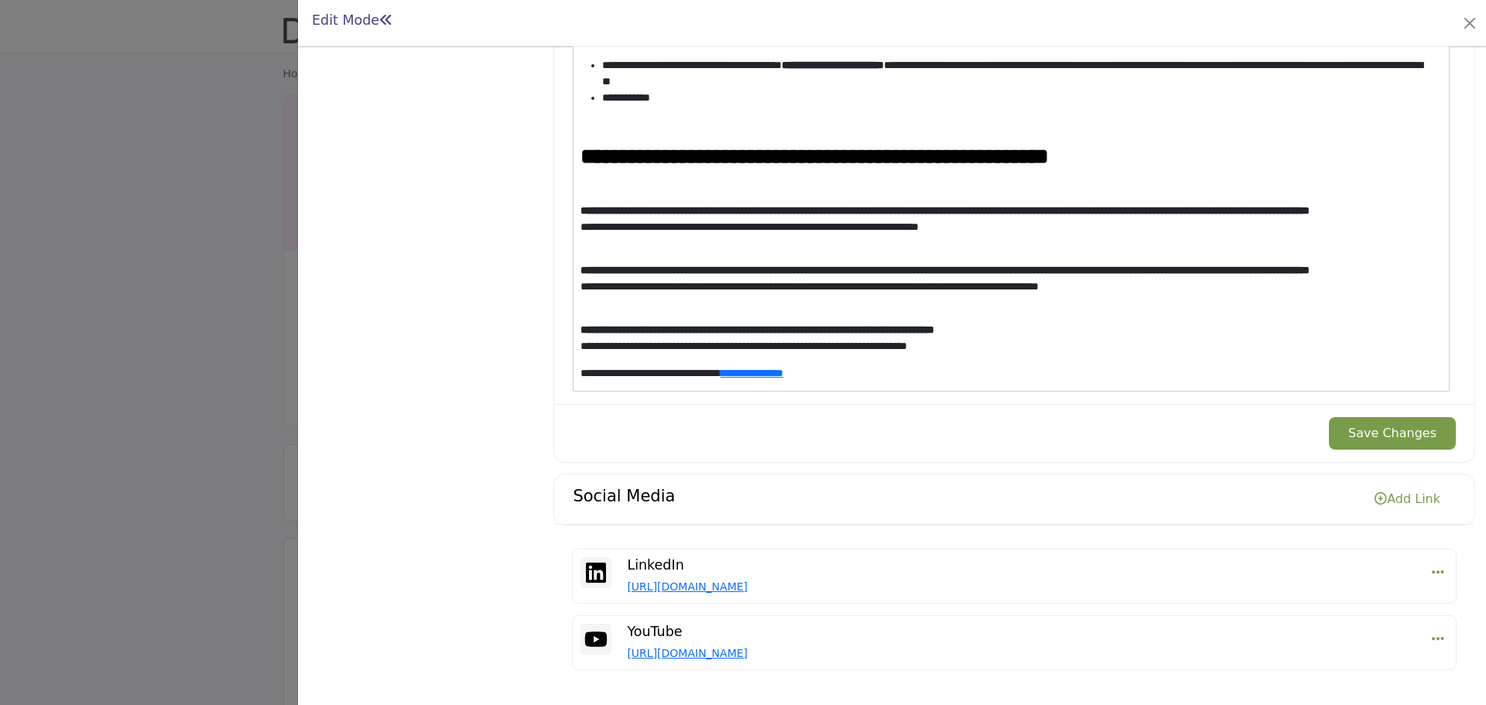
click at [955, 371] on p "**********" at bounding box center [1008, 373] width 855 height 16
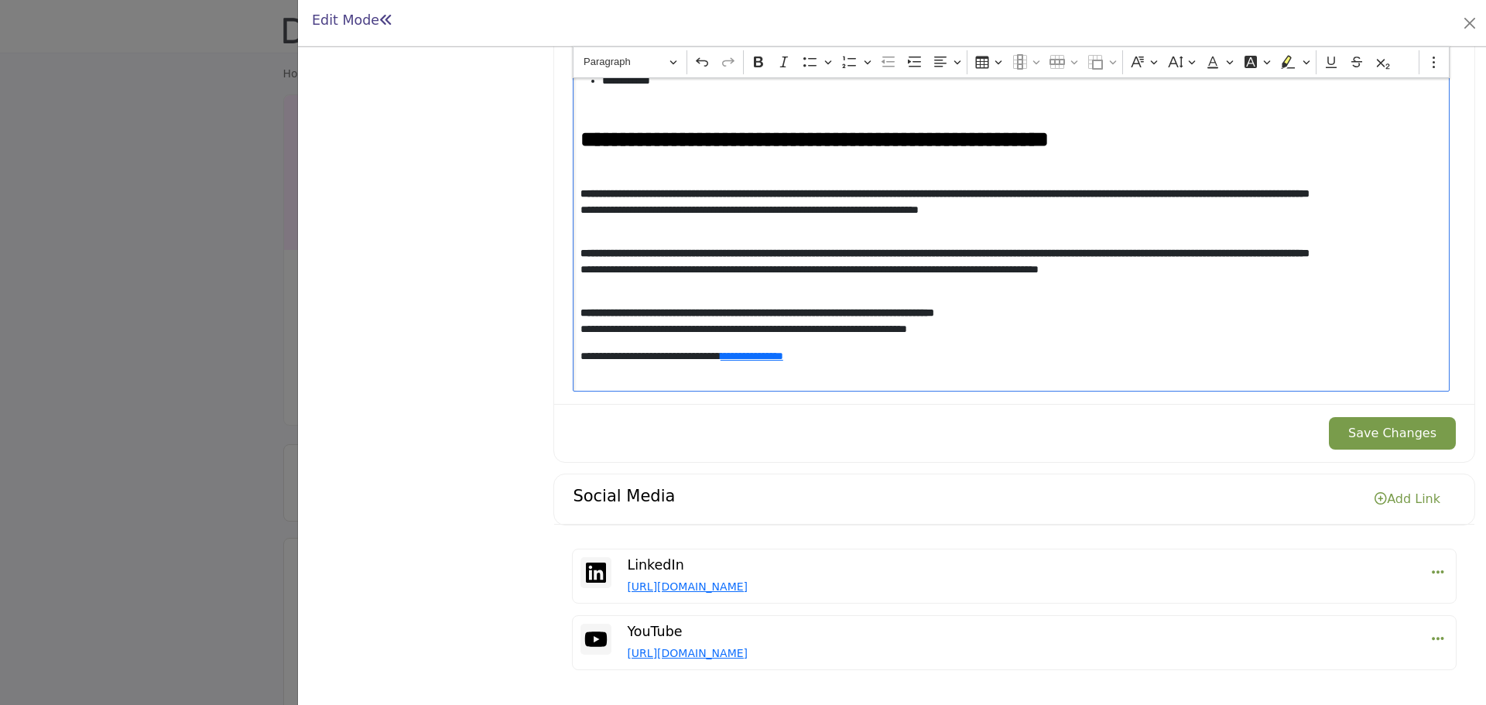
scroll to position [537, 0]
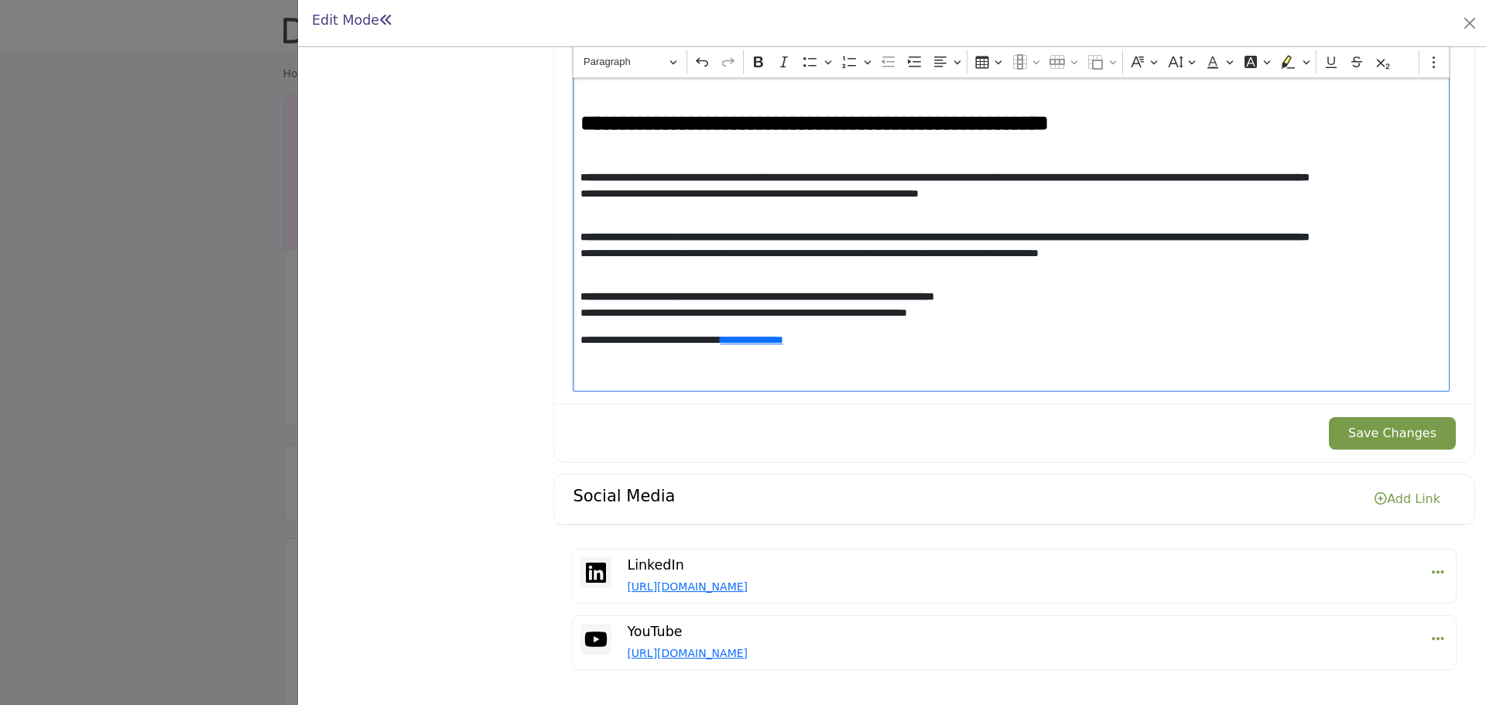
click at [1403, 64] on div "Paragraph Undo Redo Bold Italic Bulleted List Bulleted List Numbered List Numbe…" at bounding box center [996, 61] width 839 height 29
click at [1431, 63] on icon "Editor toolbar" at bounding box center [1434, 61] width 15 height 15
click at [1351, 87] on icon "Dropdown toolbar" at bounding box center [1351, 88] width 15 height 15
click at [1431, 67] on icon "Editor toolbar" at bounding box center [1434, 61] width 15 height 15
click at [1433, 94] on button "Find and replace" at bounding box center [1425, 88] width 35 height 23
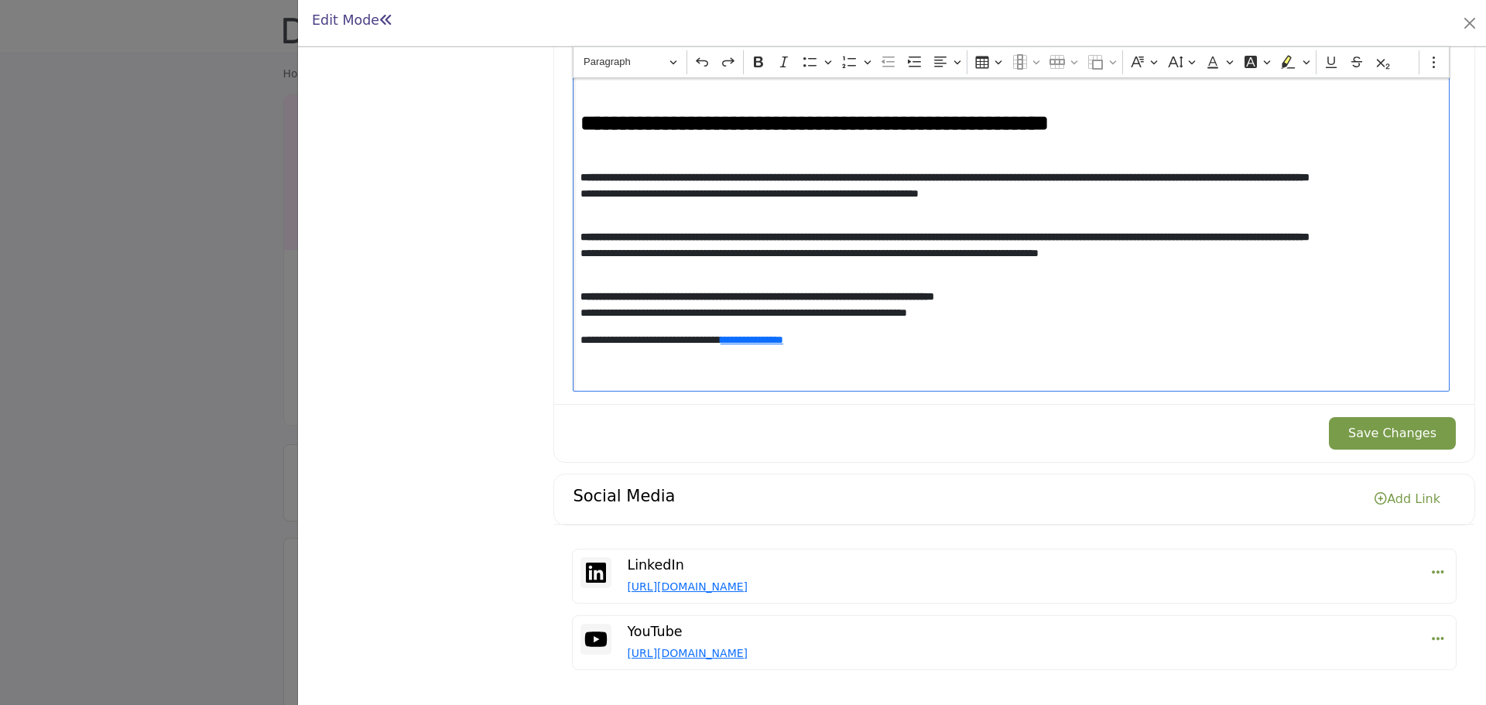
click at [1096, 345] on p "**********" at bounding box center [1008, 356] width 855 height 49
click at [166, 233] on div at bounding box center [743, 352] width 1486 height 705
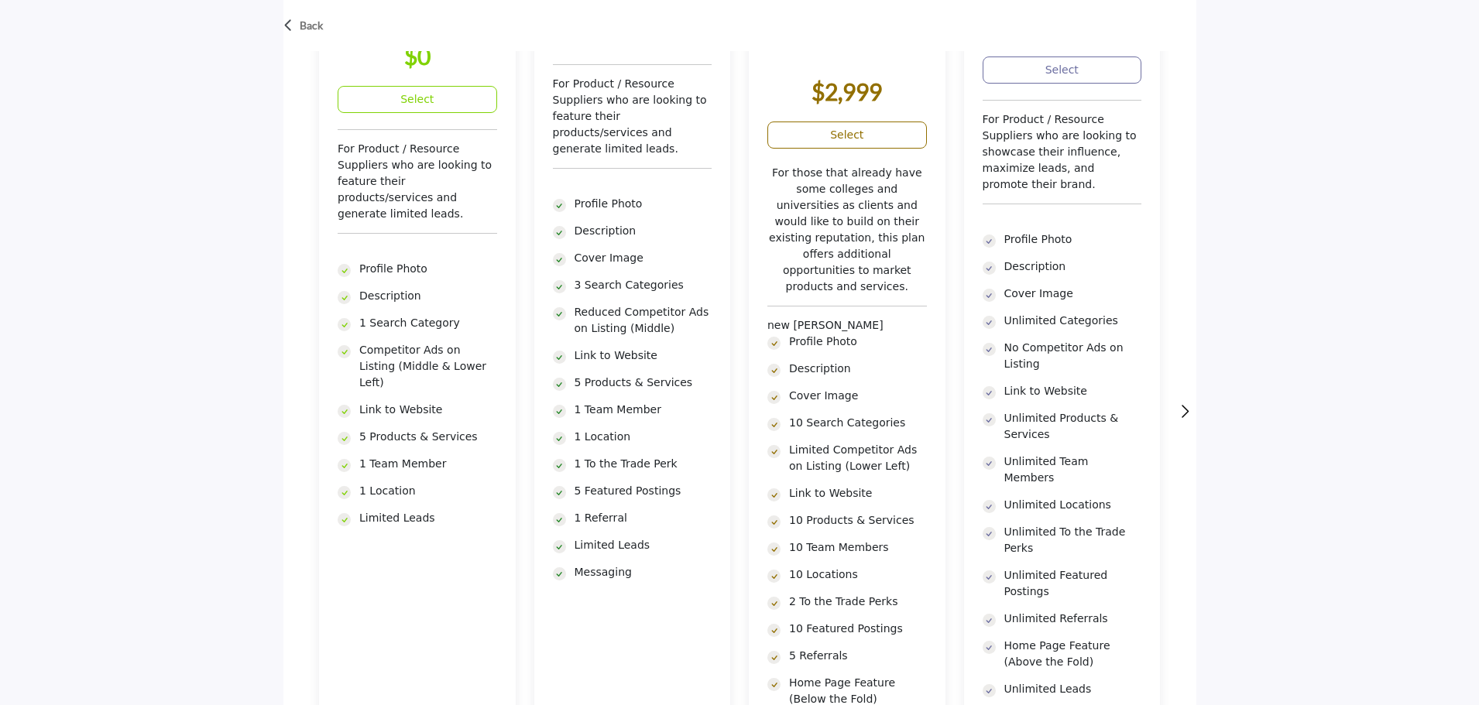
scroll to position [461, 0]
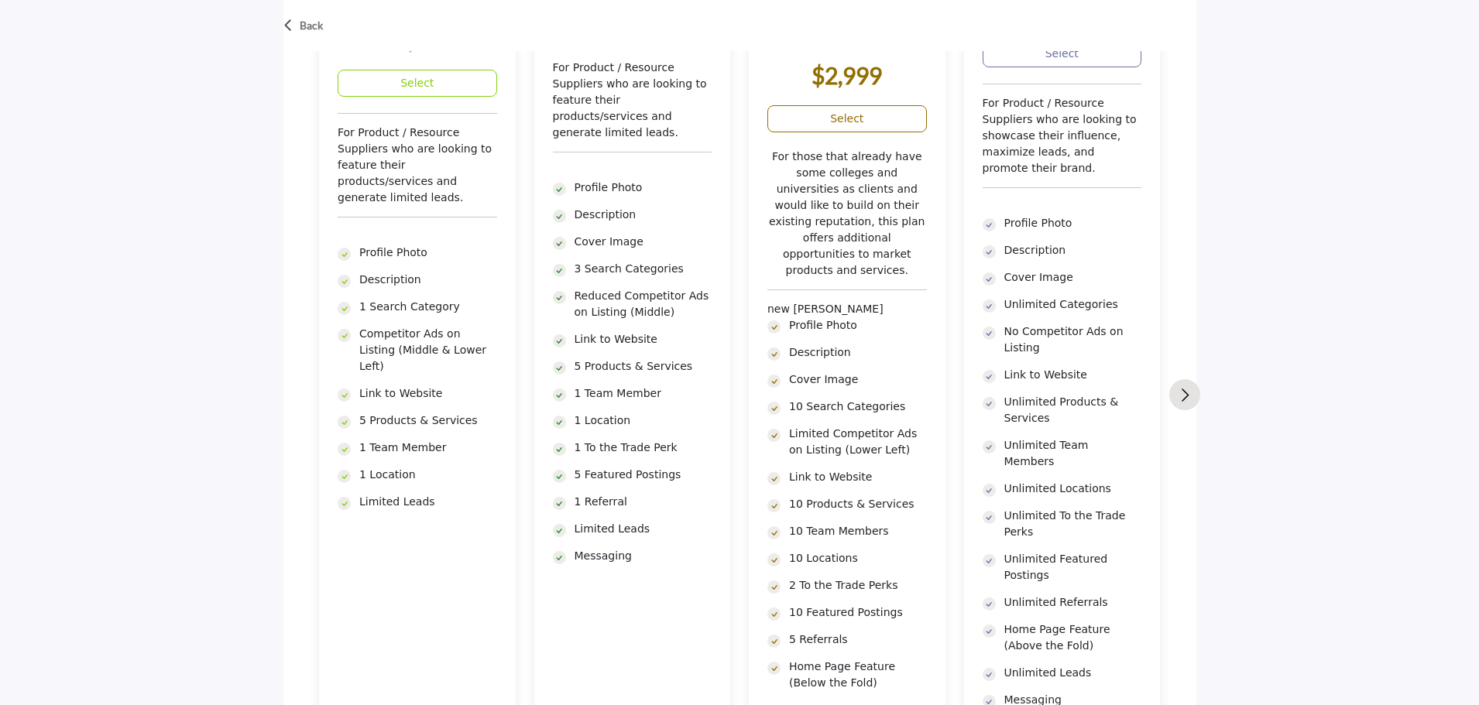
click at [1188, 395] on img "Next slide" at bounding box center [1185, 395] width 8 height 13
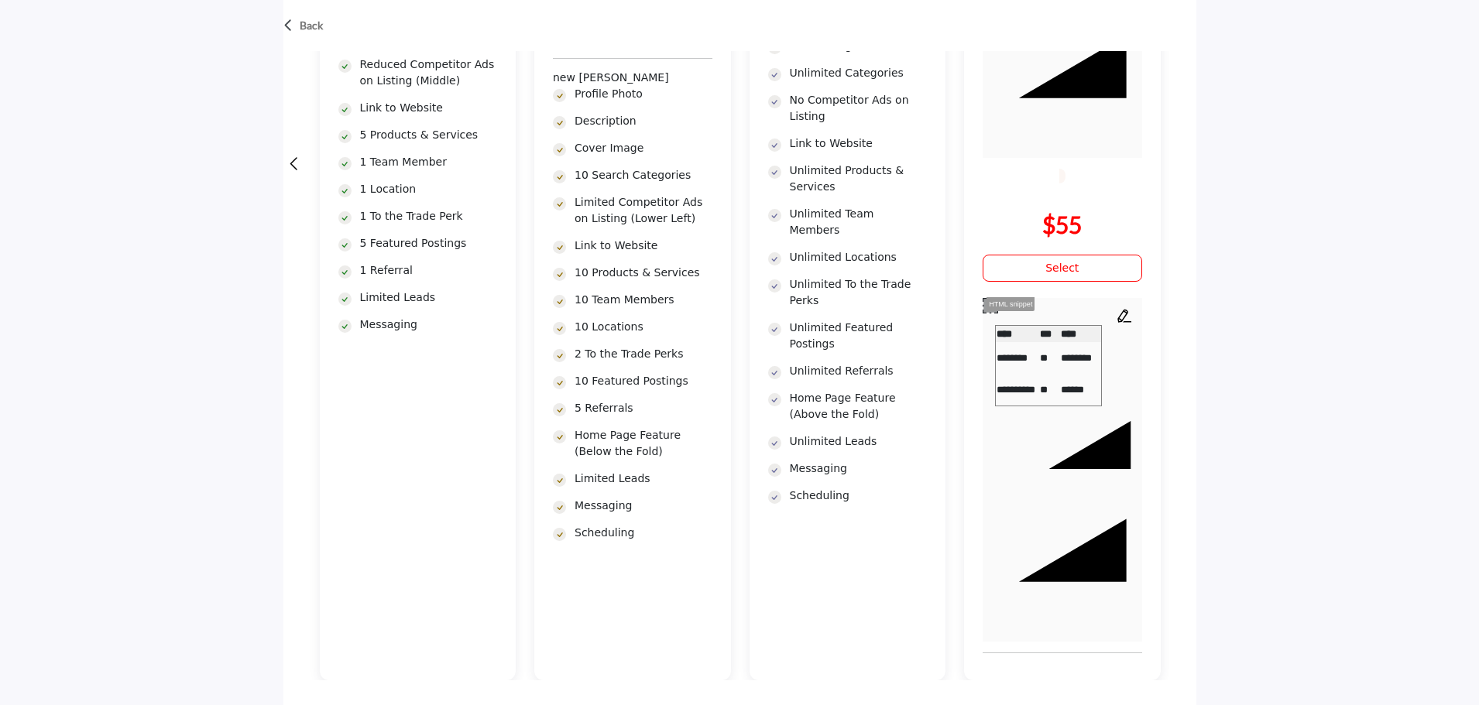
scroll to position [694, 0]
click at [1120, 317] on icon "button" at bounding box center [1124, 314] width 14 height 13
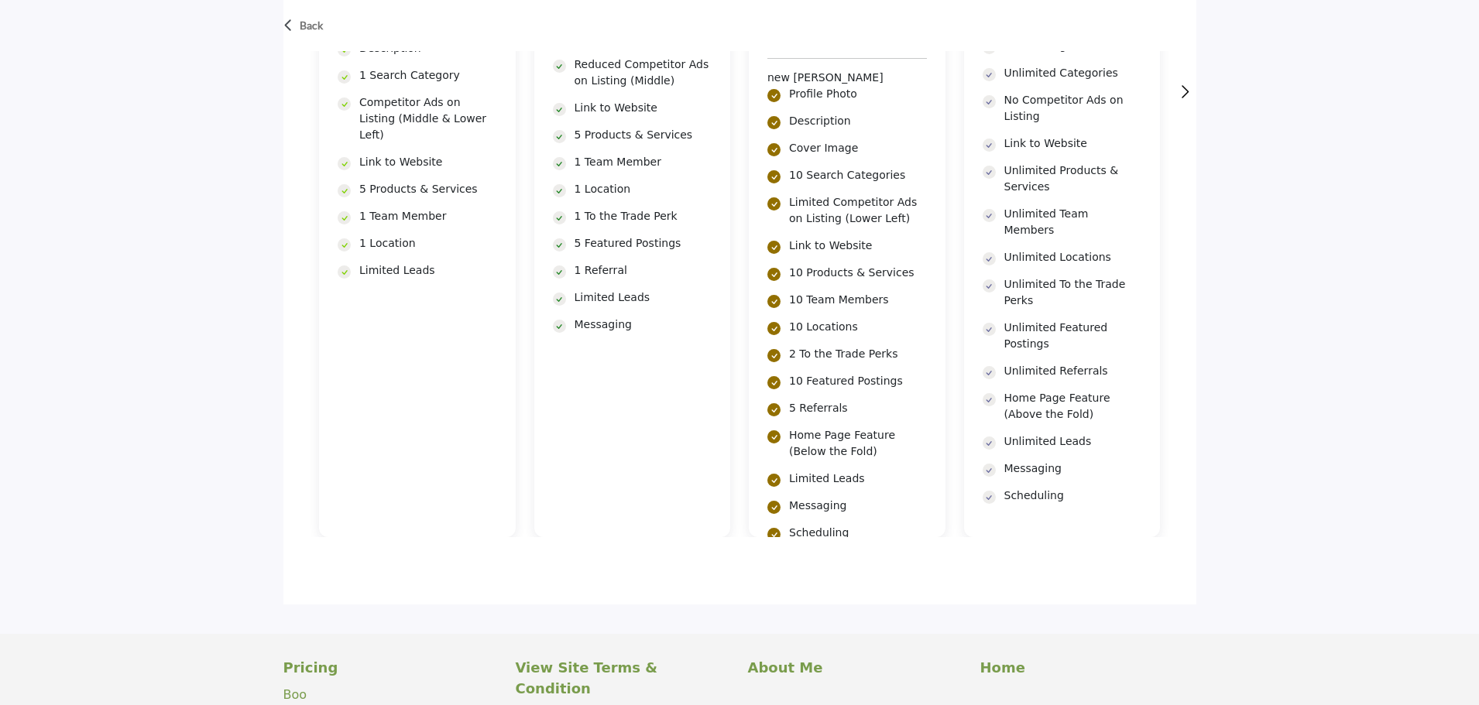
scroll to position [694, 0]
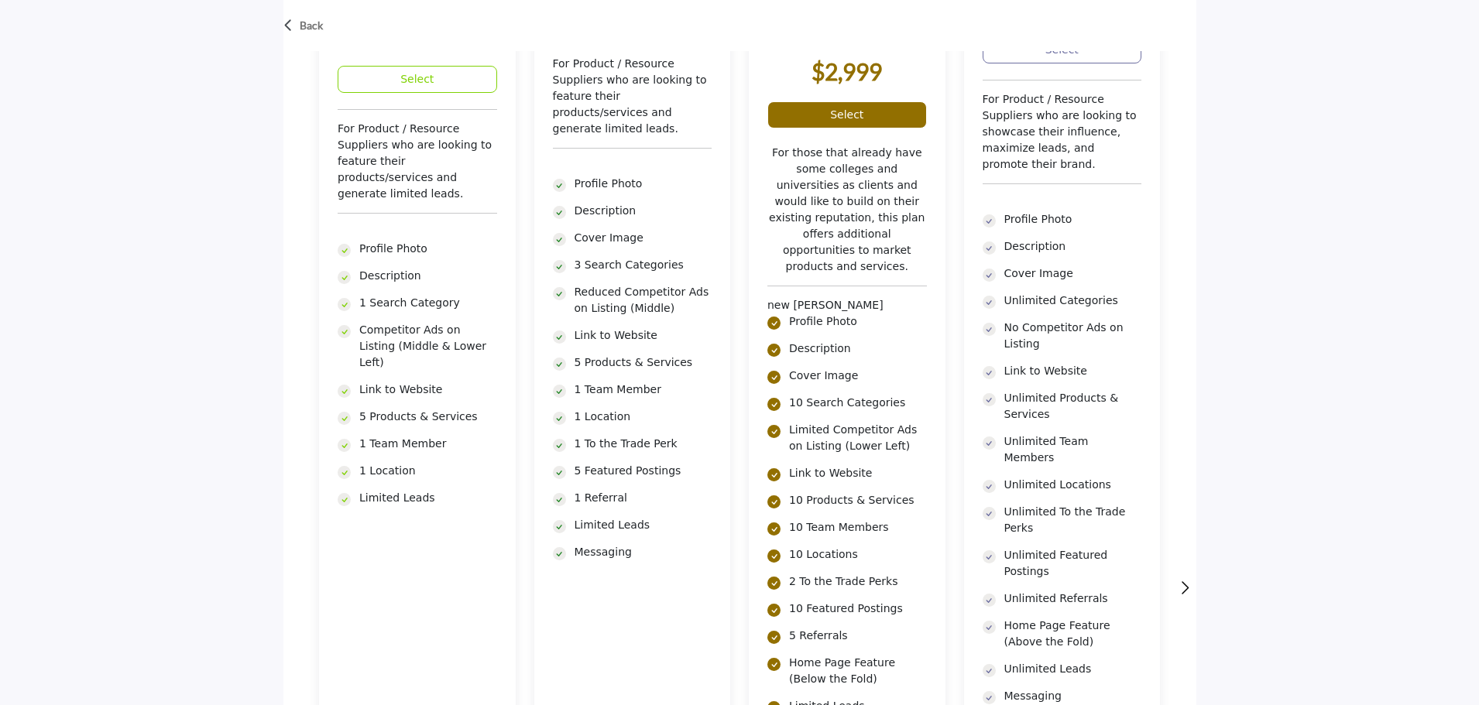
scroll to position [616, 0]
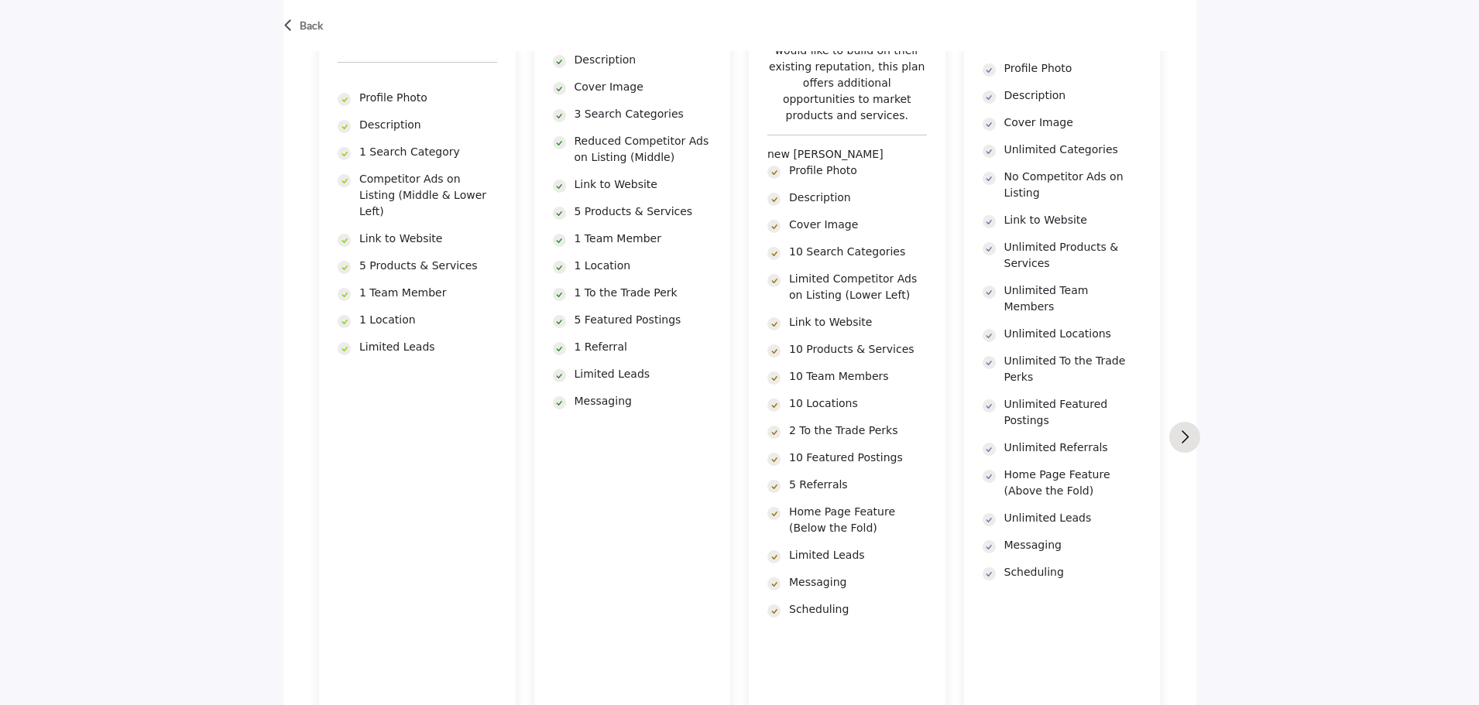
click at [1183, 435] on img "Next slide" at bounding box center [1185, 436] width 8 height 13
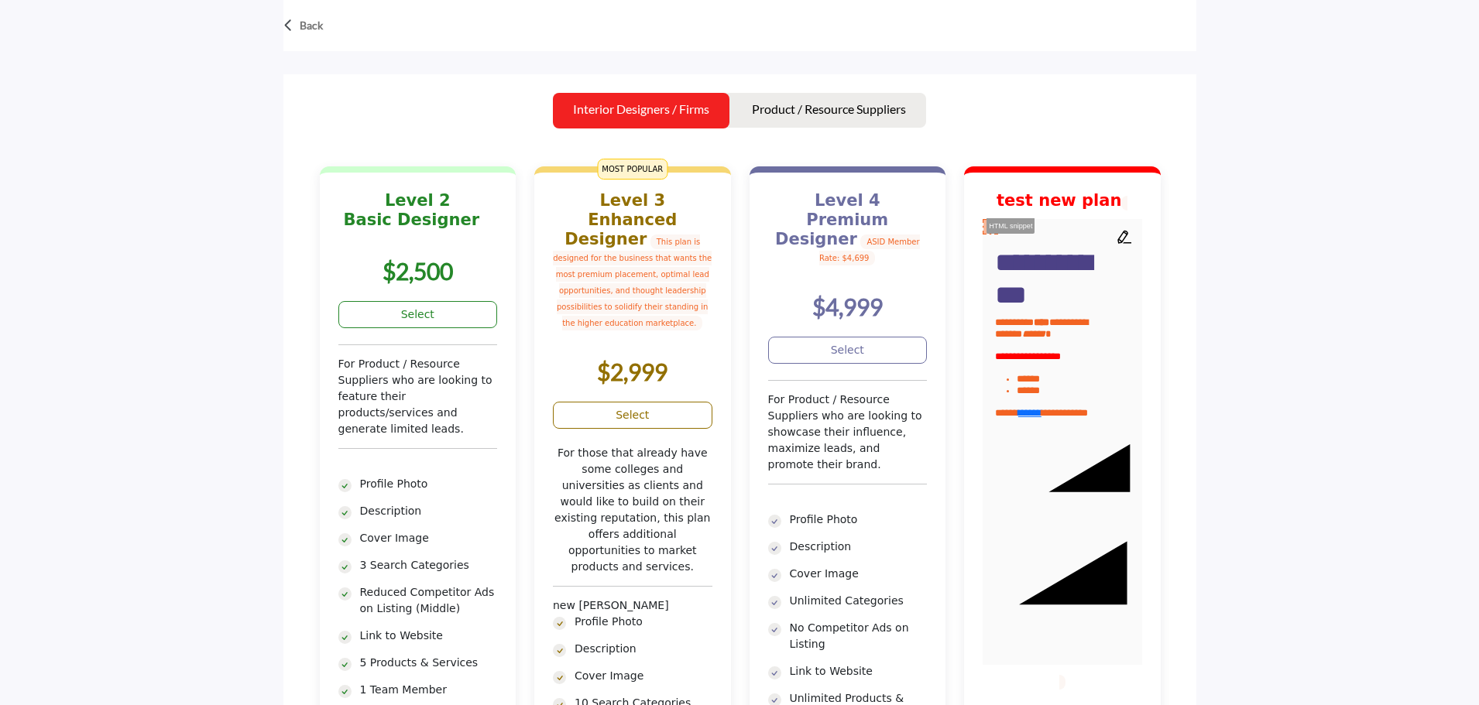
scroll to position [152, 0]
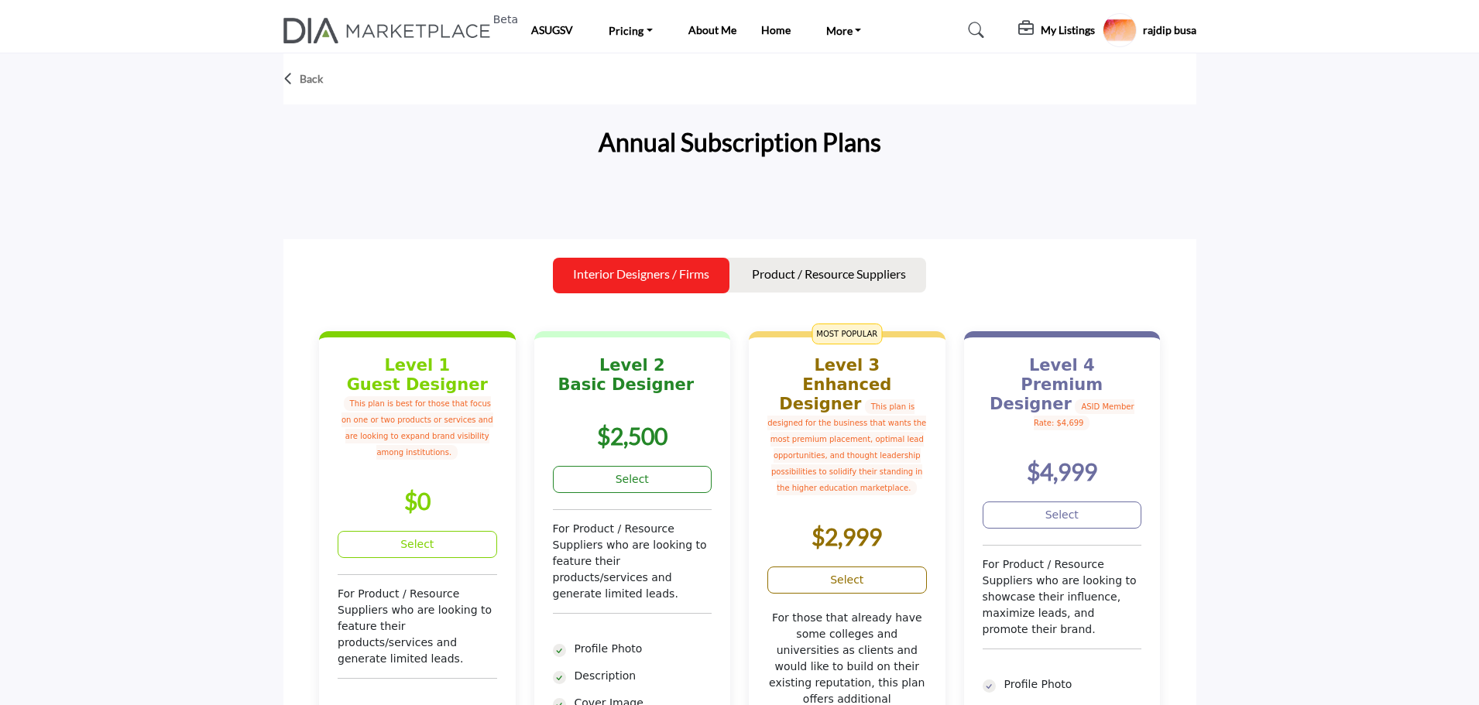
scroll to position [149, 0]
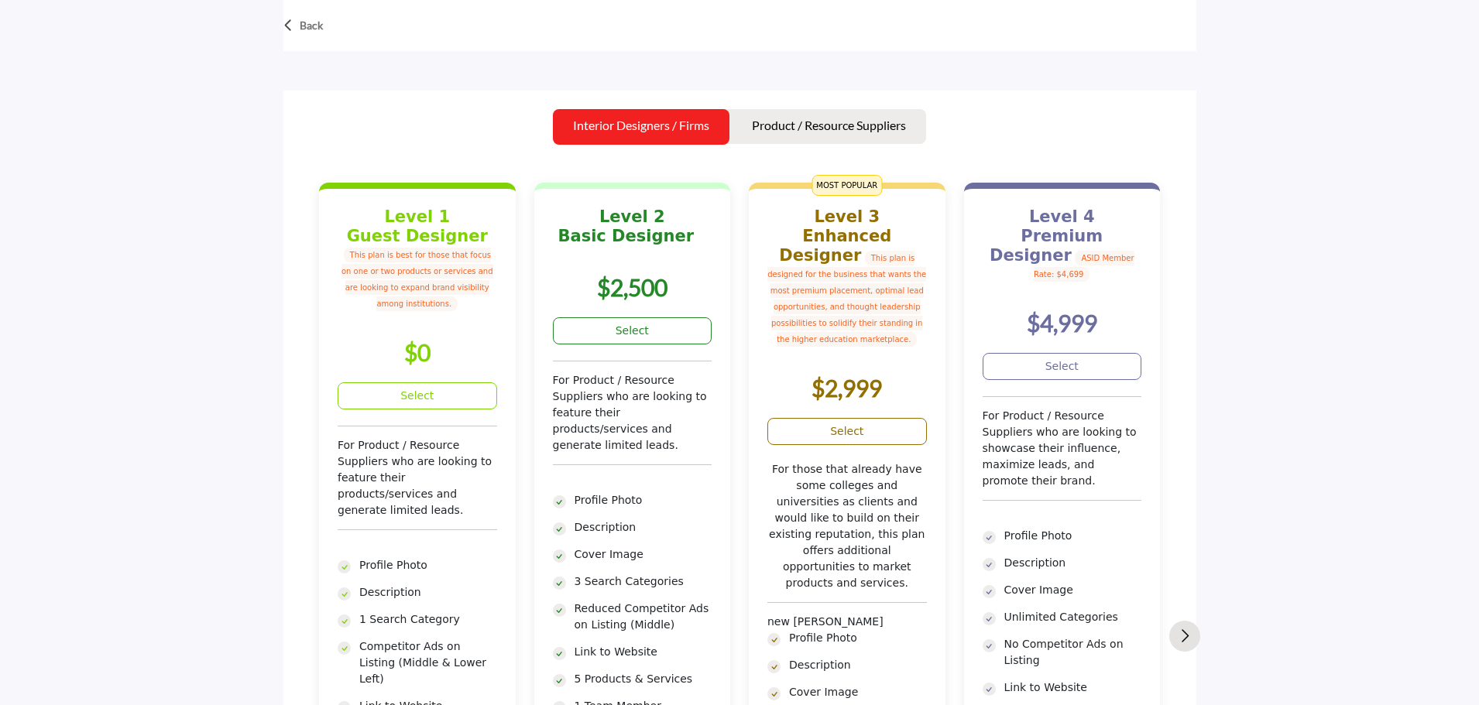
click at [1187, 639] on img "Next slide" at bounding box center [1185, 635] width 8 height 13
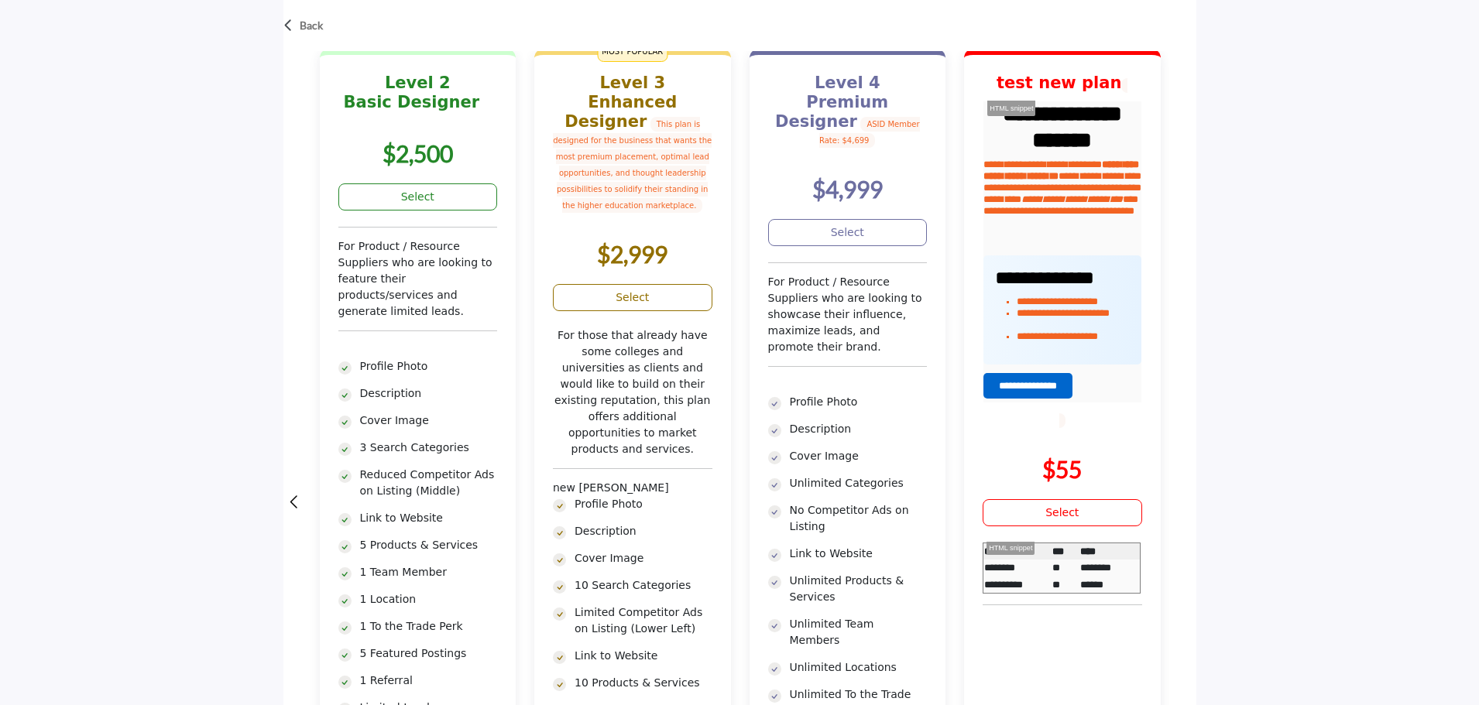
scroll to position [303, 0]
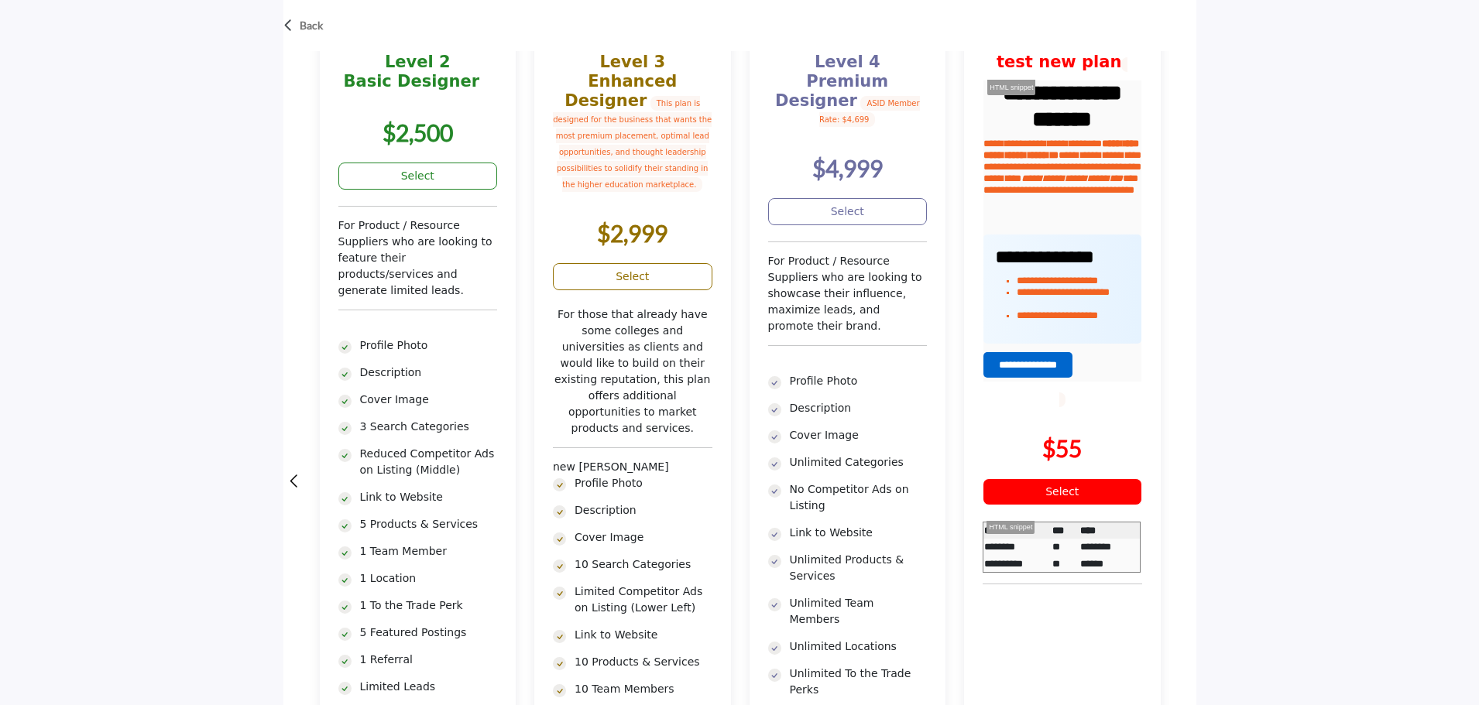
click at [1016, 525] on div "**********" at bounding box center [1061, 548] width 159 height 52
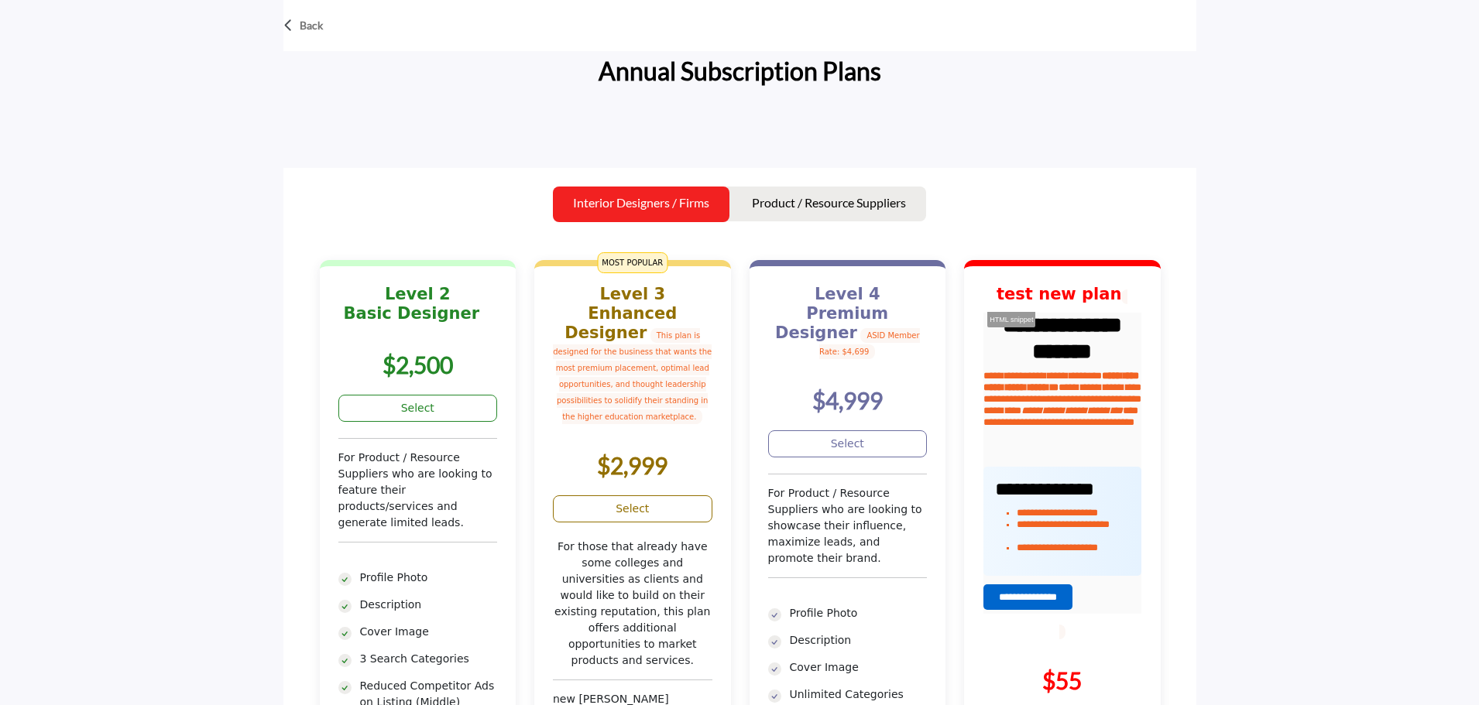
scroll to position [149, 0]
